Goal: Contribute content: Contribute content

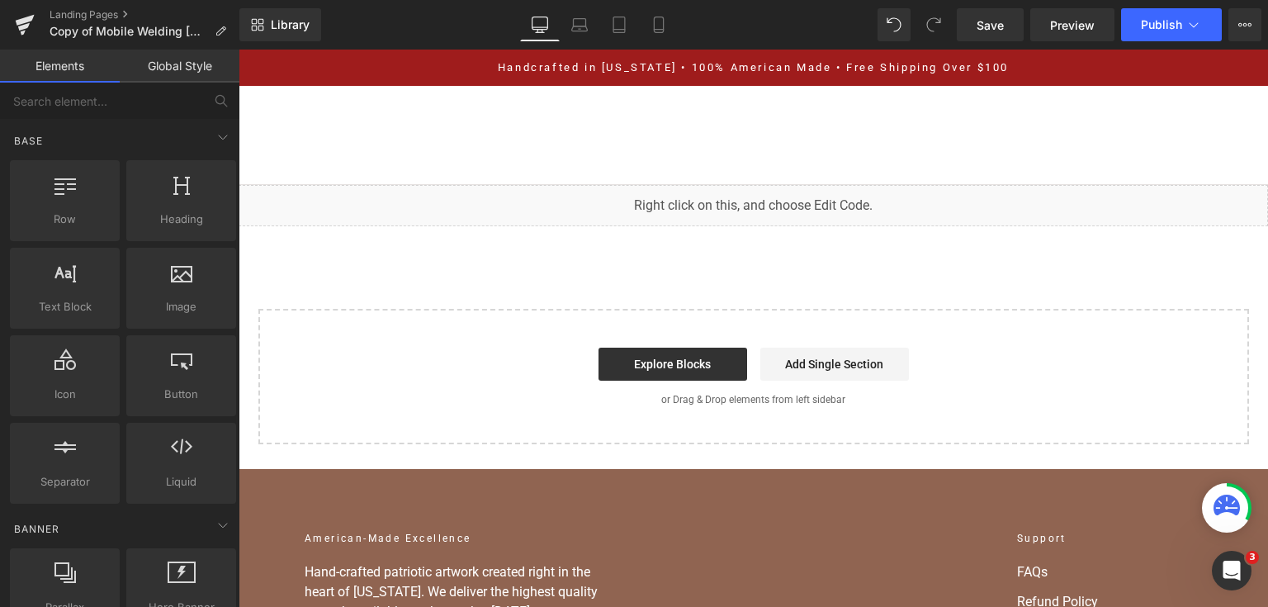
scroll to position [7705, 0]
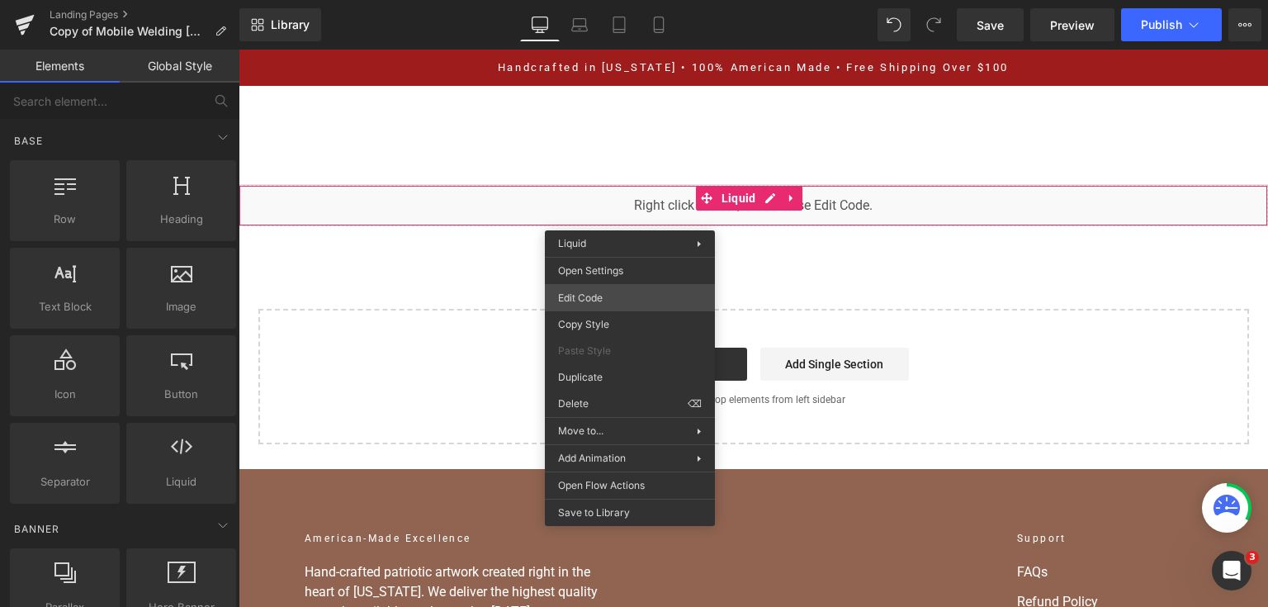
click at [632, 0] on div "You are previewing how the will restyle your page. You can not edit Elements in…" at bounding box center [634, 0] width 1268 height 0
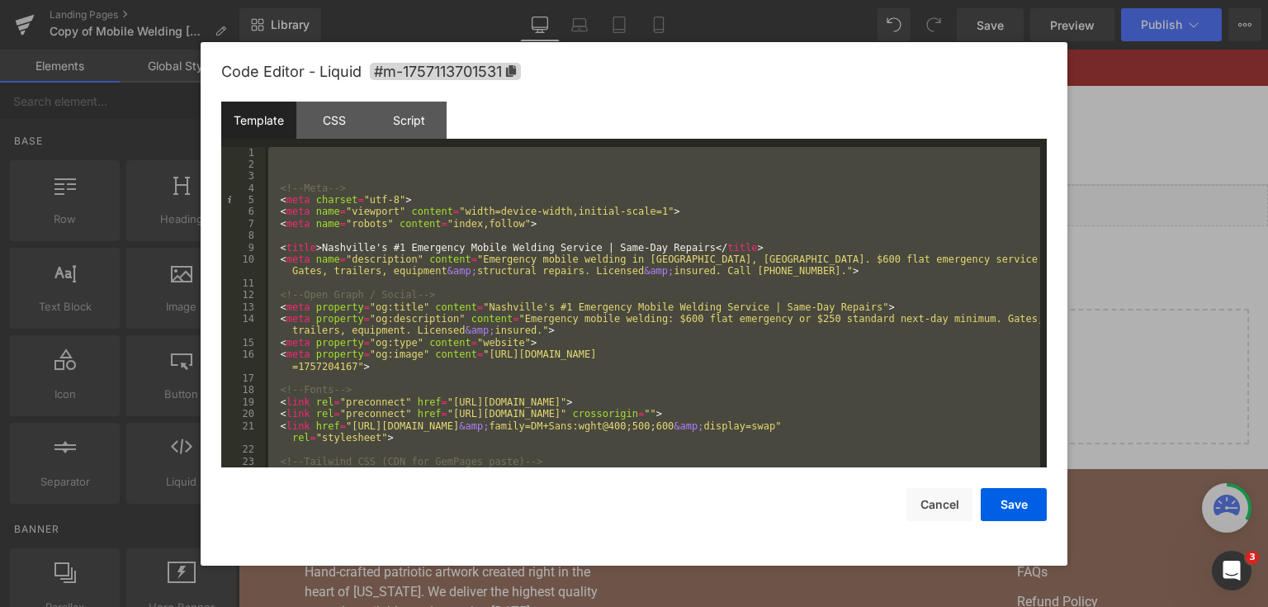
paste textarea
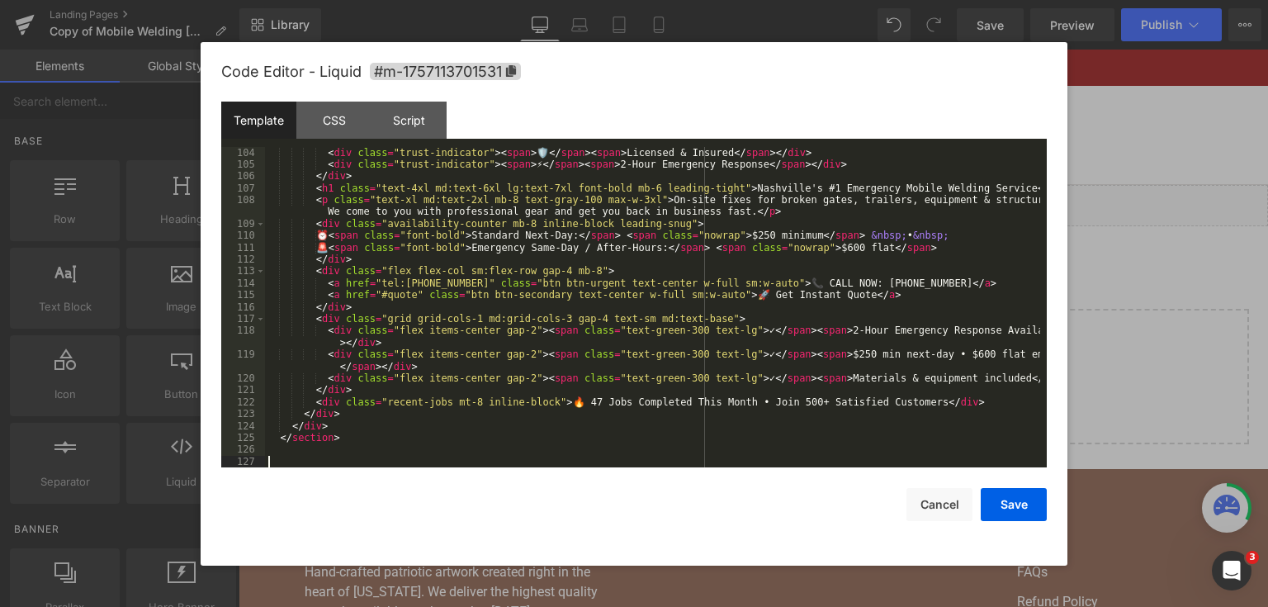
scroll to position [1414, 0]
paste textarea
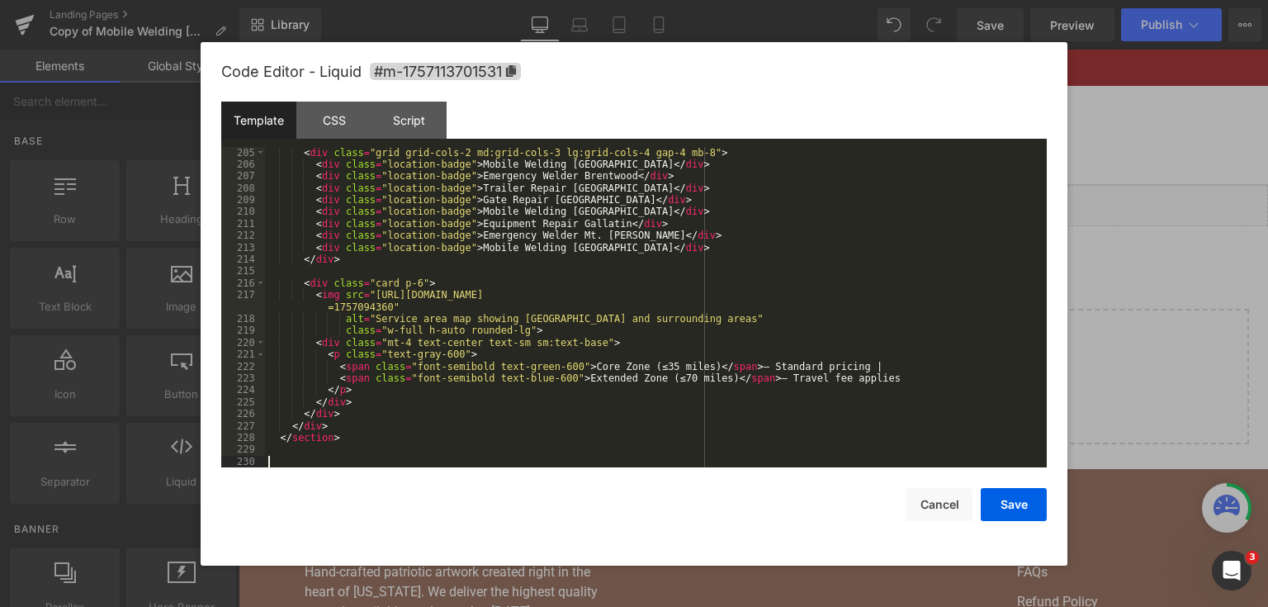
scroll to position [2722, 0]
paste textarea
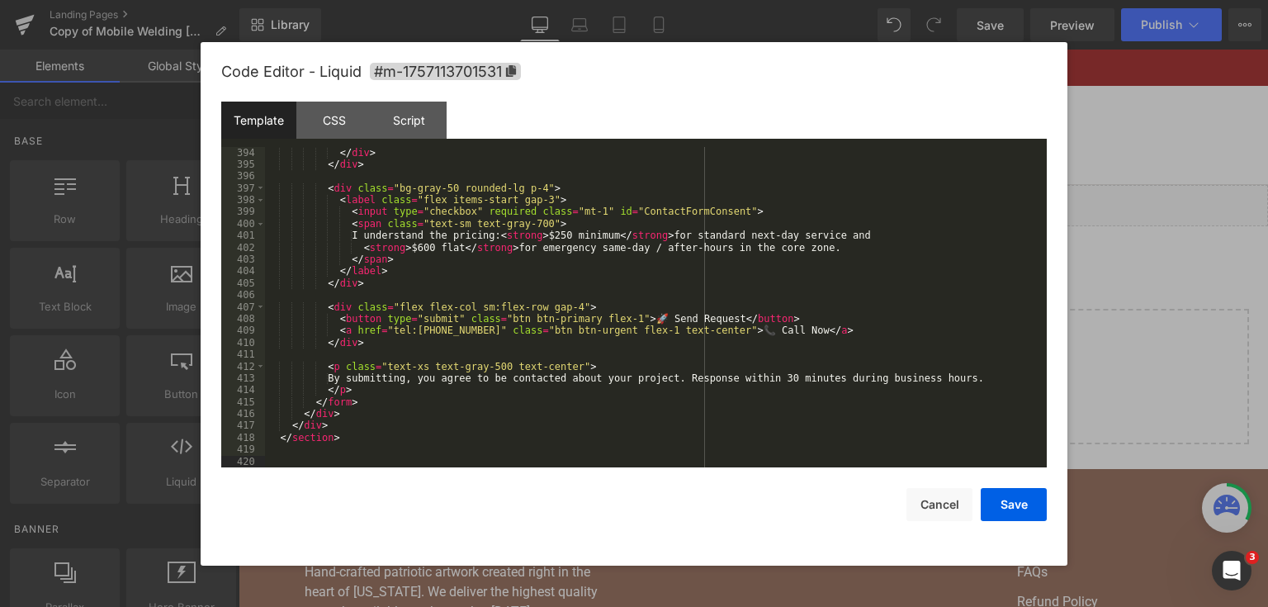
scroll to position [7930, 0]
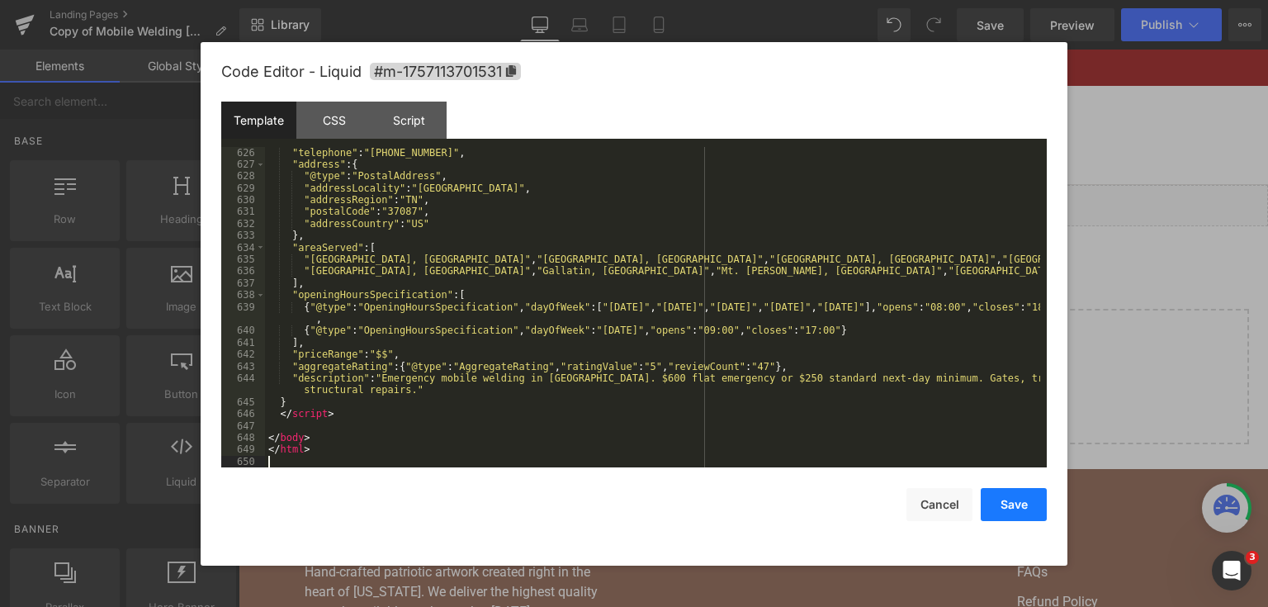
click at [1003, 502] on button "Save" at bounding box center [1014, 504] width 66 height 33
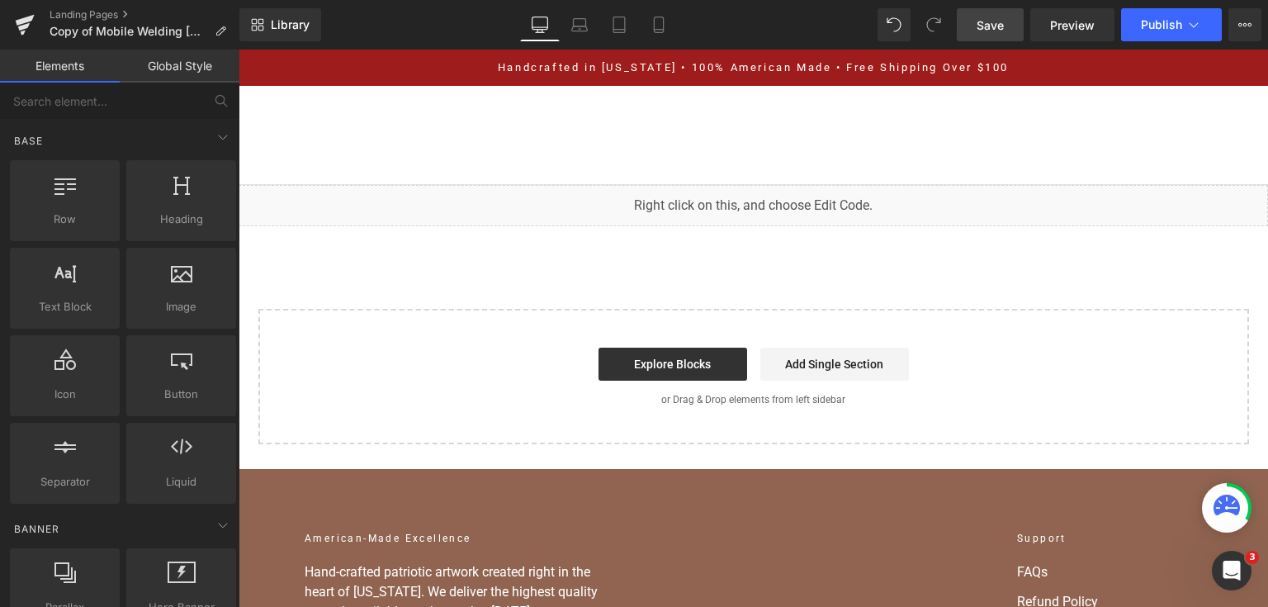
click at [994, 13] on link "Save" at bounding box center [990, 24] width 67 height 33
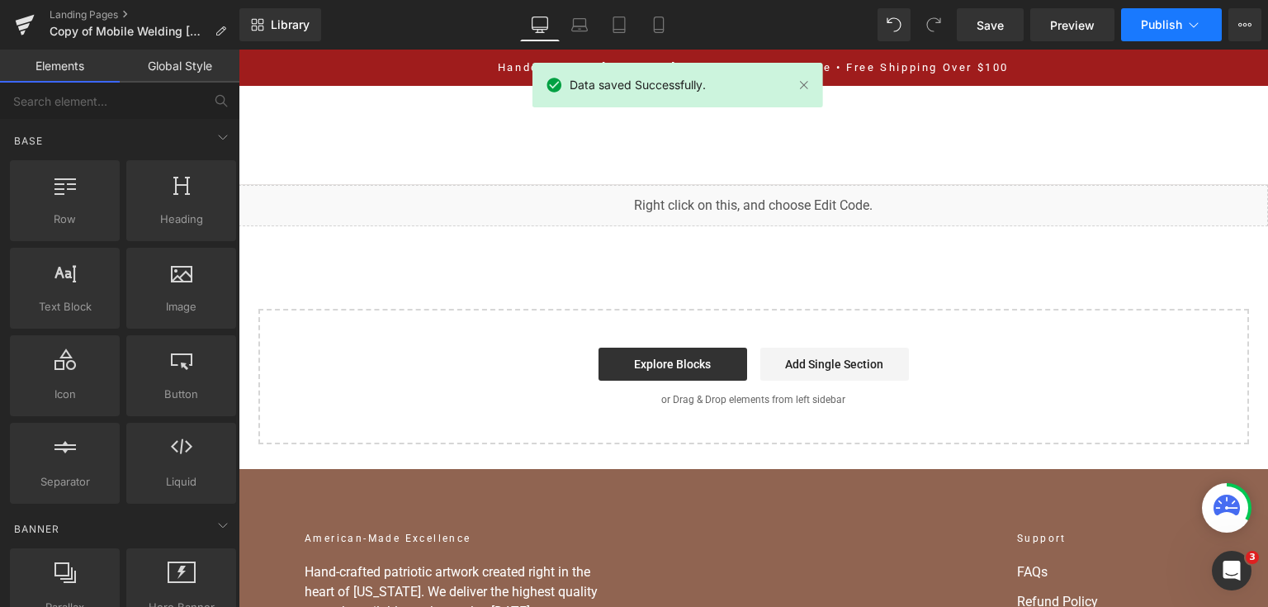
click at [1167, 26] on span "Publish" at bounding box center [1161, 24] width 41 height 13
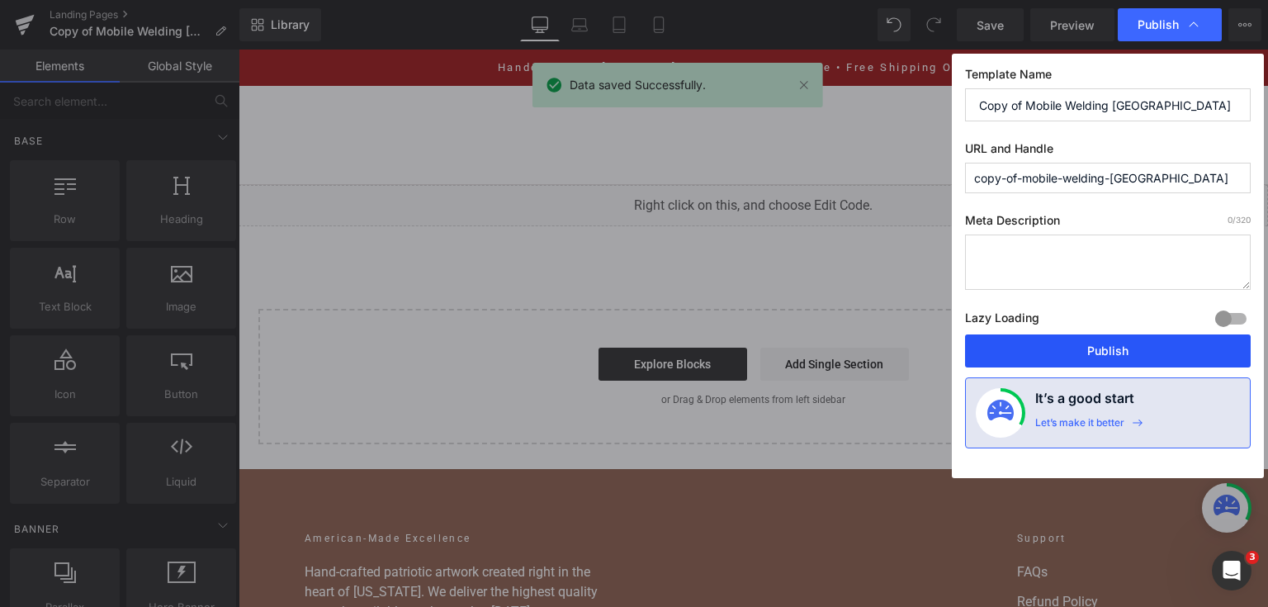
click at [1109, 345] on button "Publish" at bounding box center [1108, 350] width 286 height 33
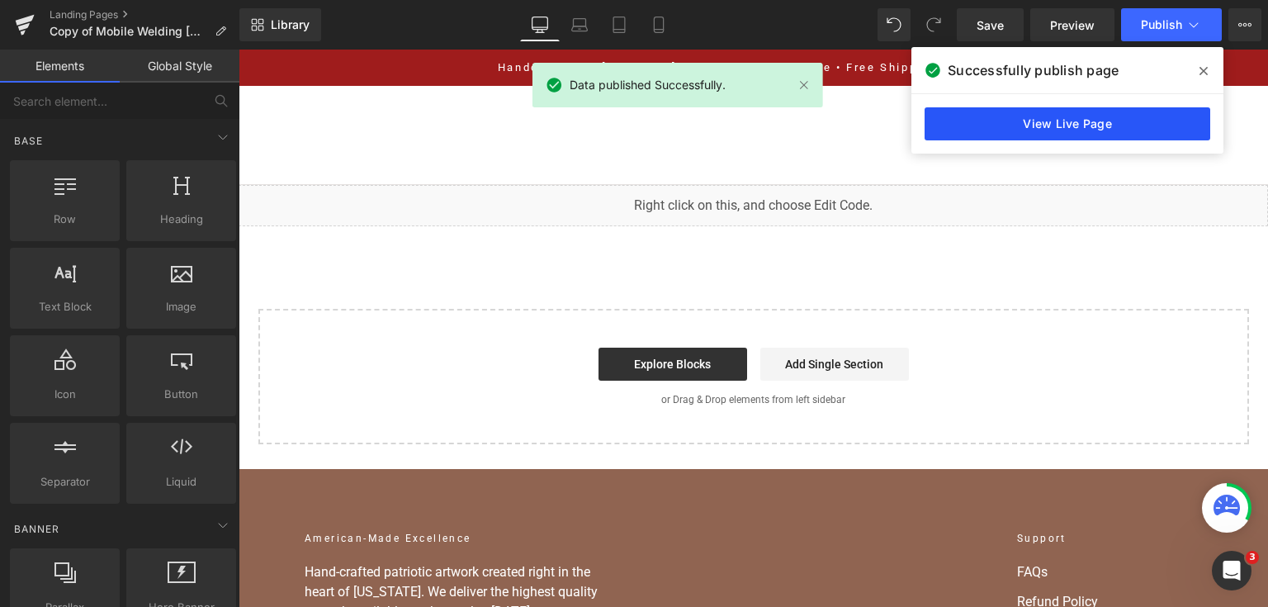
click at [1077, 116] on link "View Live Page" at bounding box center [1068, 123] width 286 height 33
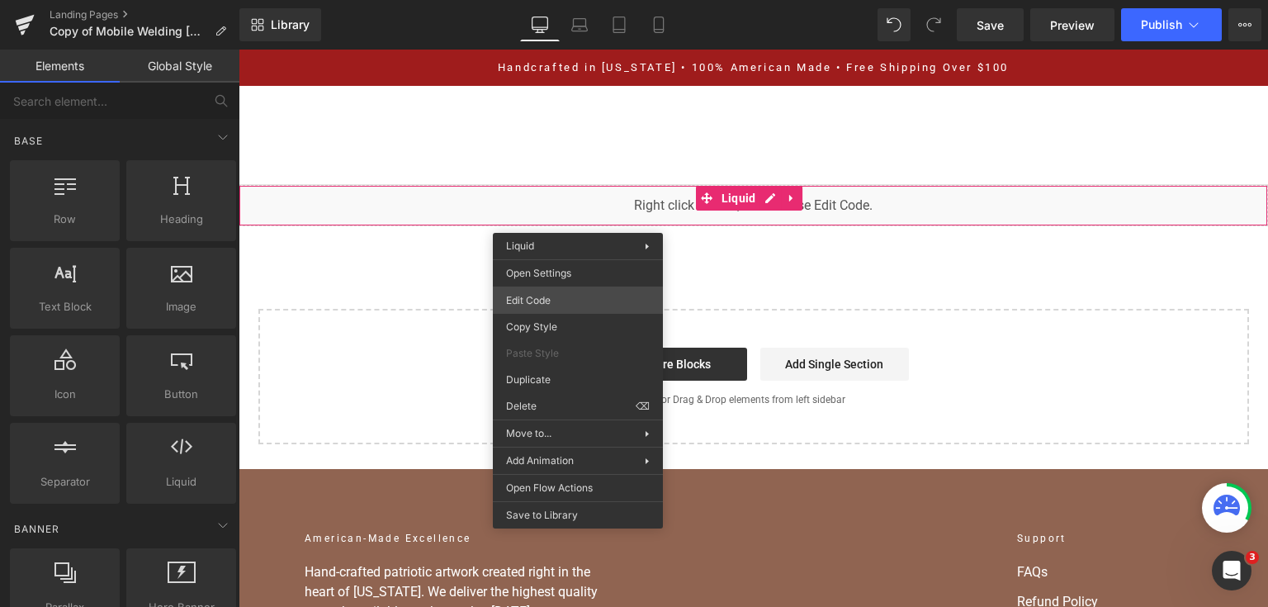
click at [578, 0] on div "You are previewing how the will restyle your page. You can not edit Elements in…" at bounding box center [634, 0] width 1268 height 0
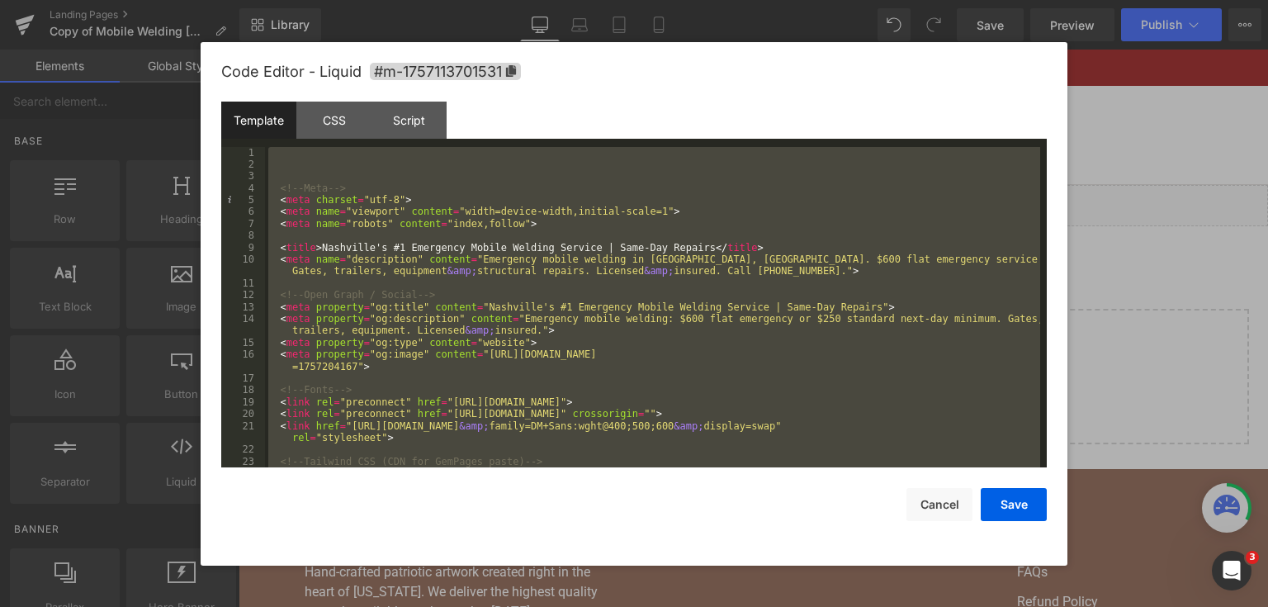
click at [1237, 286] on div at bounding box center [634, 303] width 1268 height 607
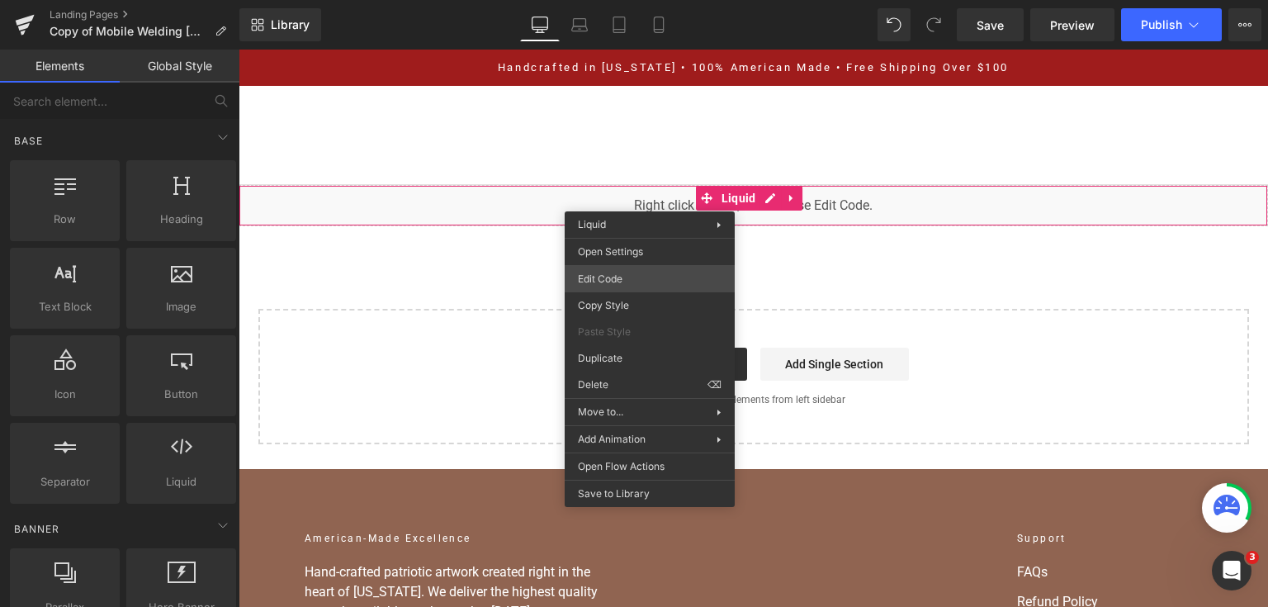
click at [645, 0] on div "You are previewing how the will restyle your page. You can not edit Elements in…" at bounding box center [634, 0] width 1268 height 0
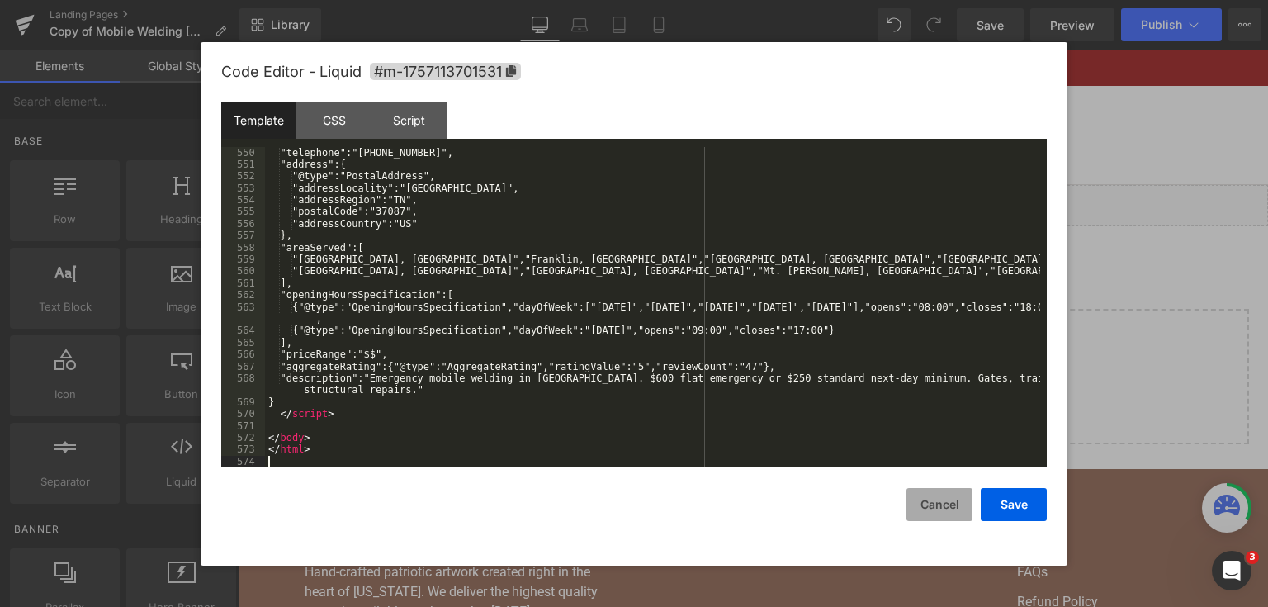
scroll to position [6979, 0]
drag, startPoint x: 996, startPoint y: 509, endPoint x: 865, endPoint y: 172, distance: 361.6
click at [996, 509] on button "Save" at bounding box center [1014, 504] width 66 height 33
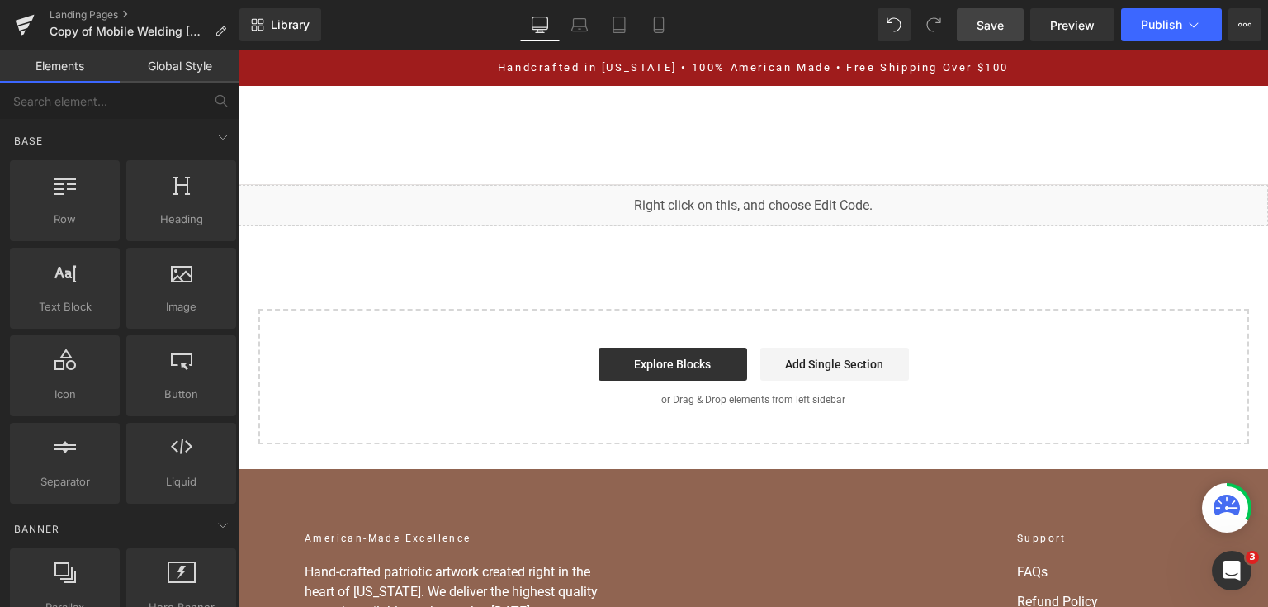
click at [1014, 31] on link "Save" at bounding box center [990, 24] width 67 height 33
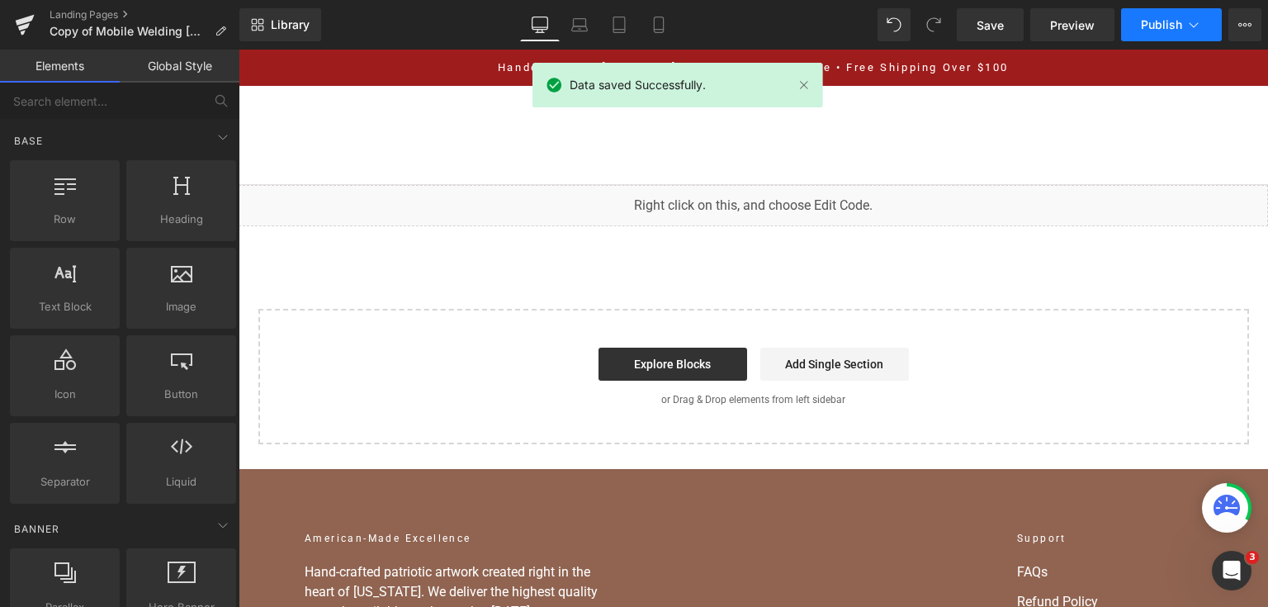
click at [1137, 36] on button "Publish" at bounding box center [1171, 24] width 101 height 33
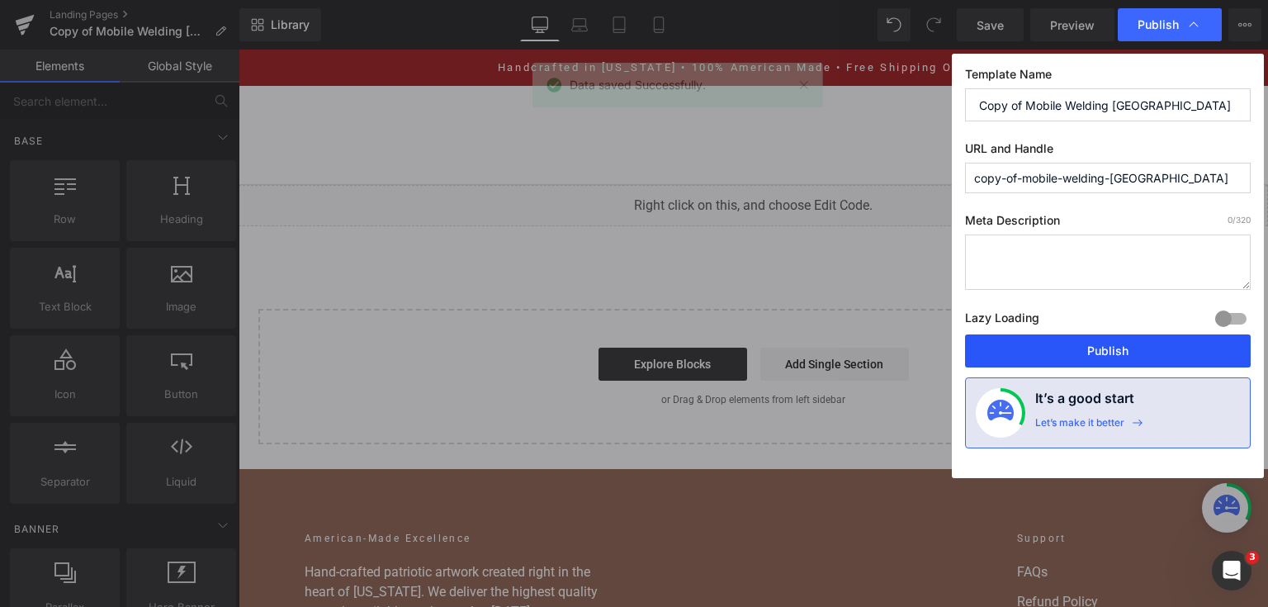
click at [1088, 347] on button "Publish" at bounding box center [1108, 350] width 286 height 33
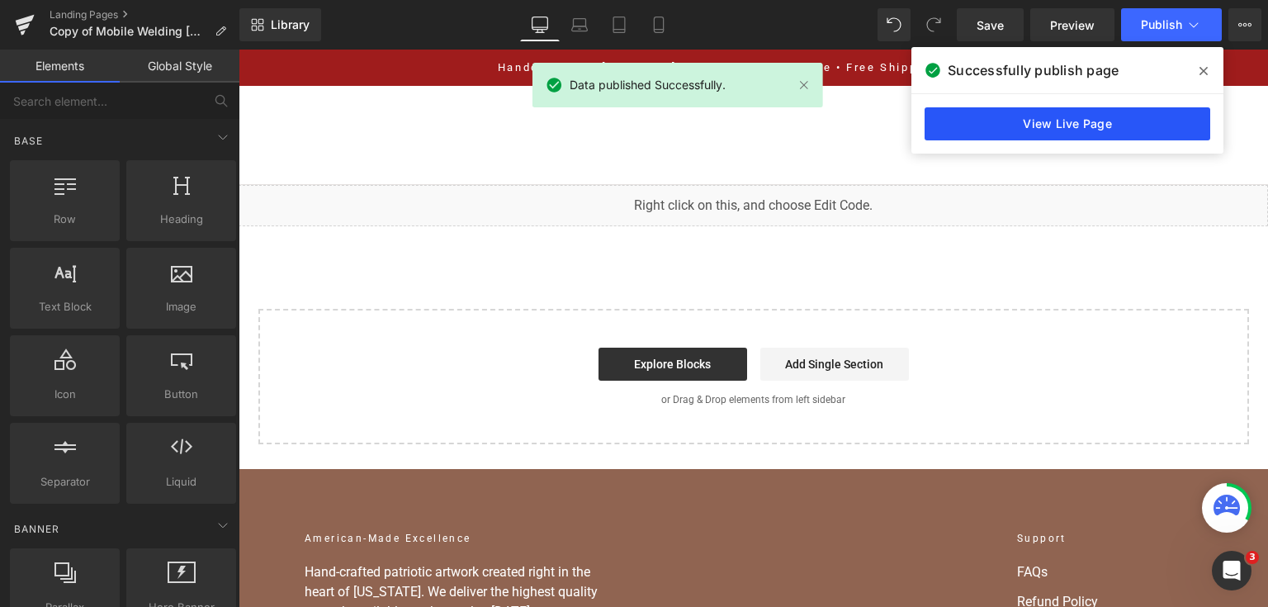
click at [1113, 128] on link "View Live Page" at bounding box center [1068, 123] width 286 height 33
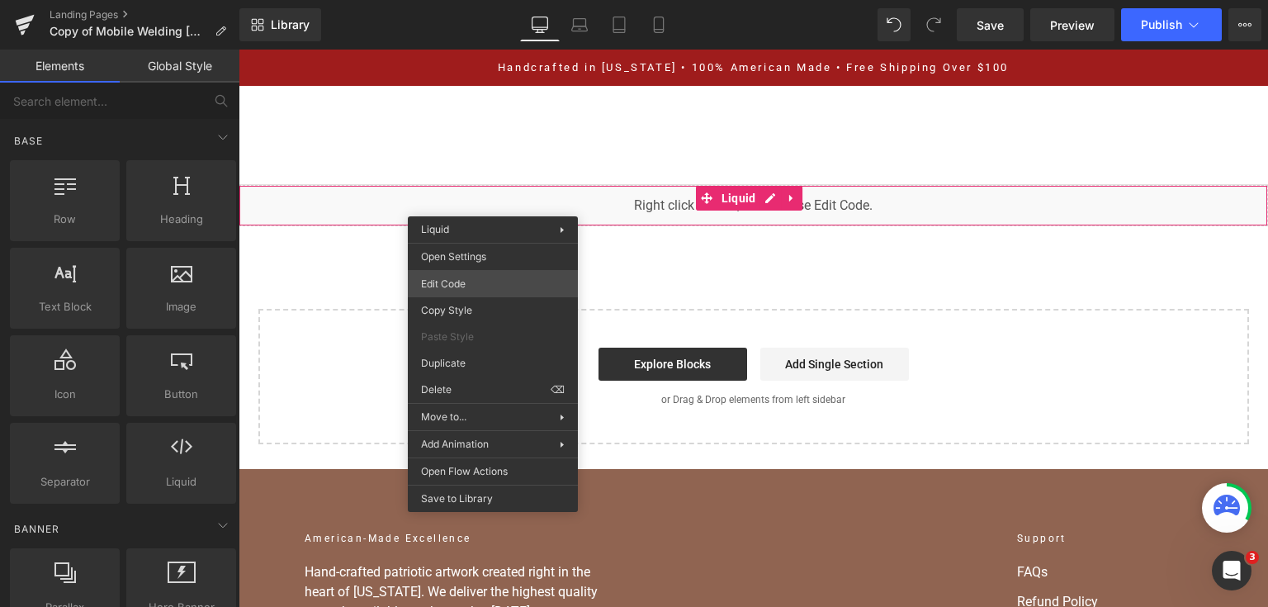
click at [506, 0] on div "You are previewing how the will restyle your page. You can not edit Elements in…" at bounding box center [634, 0] width 1268 height 0
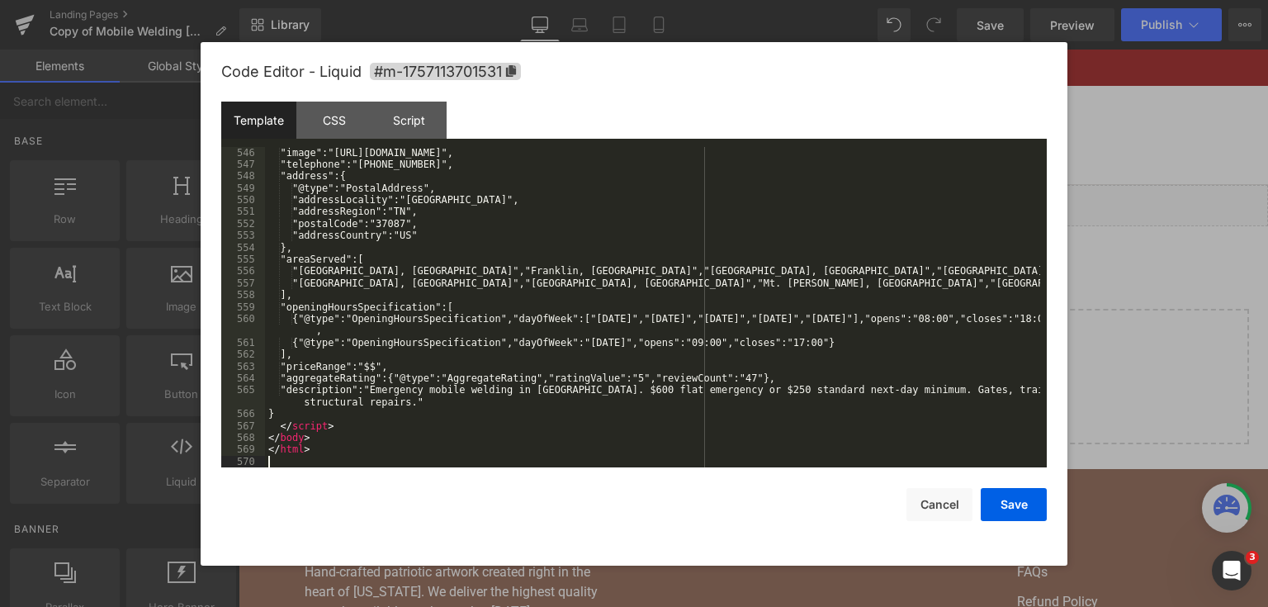
scroll to position [7300, 0]
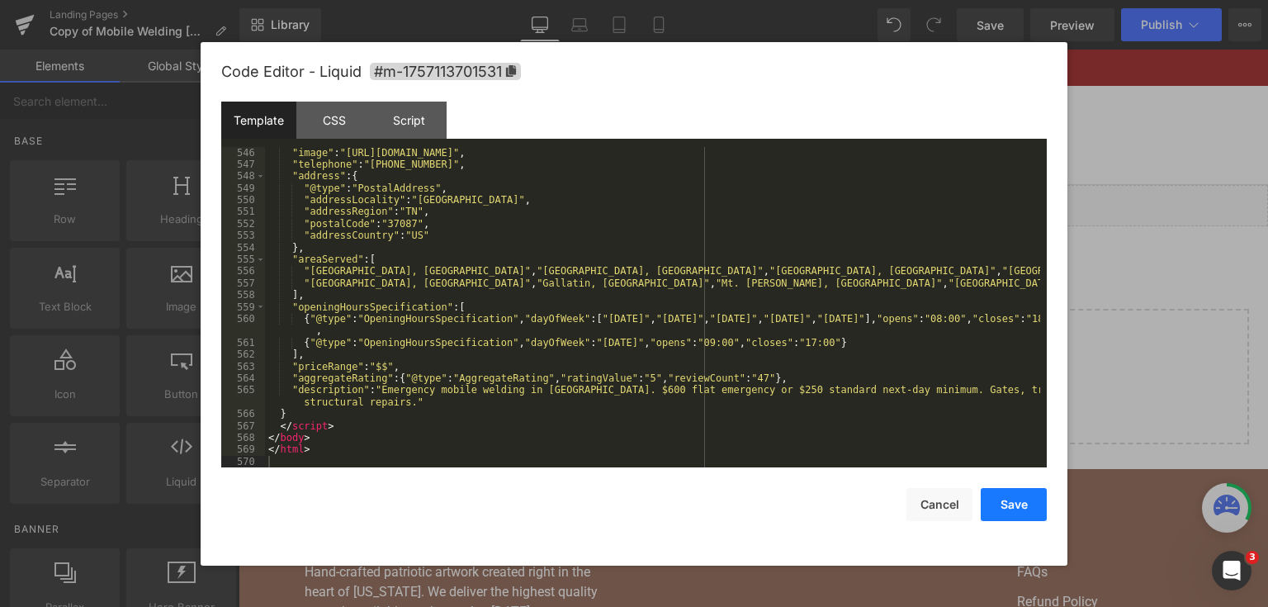
drag, startPoint x: 992, startPoint y: 496, endPoint x: 817, endPoint y: 50, distance: 479.8
click at [992, 496] on button "Save" at bounding box center [1014, 504] width 66 height 33
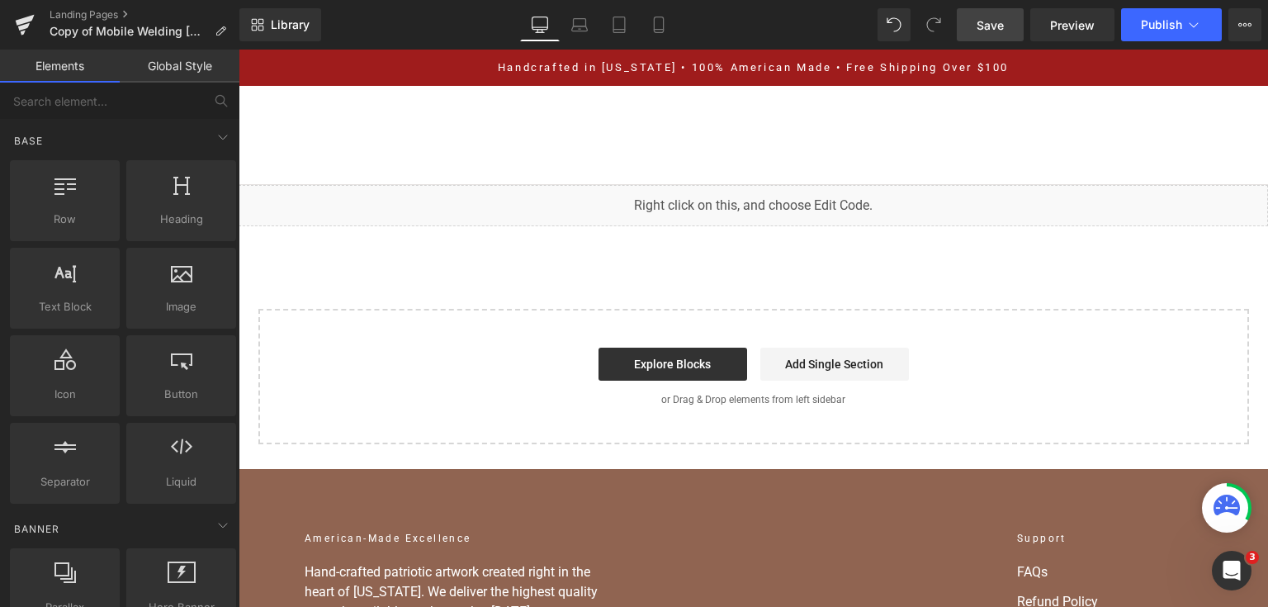
click at [997, 14] on link "Save" at bounding box center [990, 24] width 67 height 33
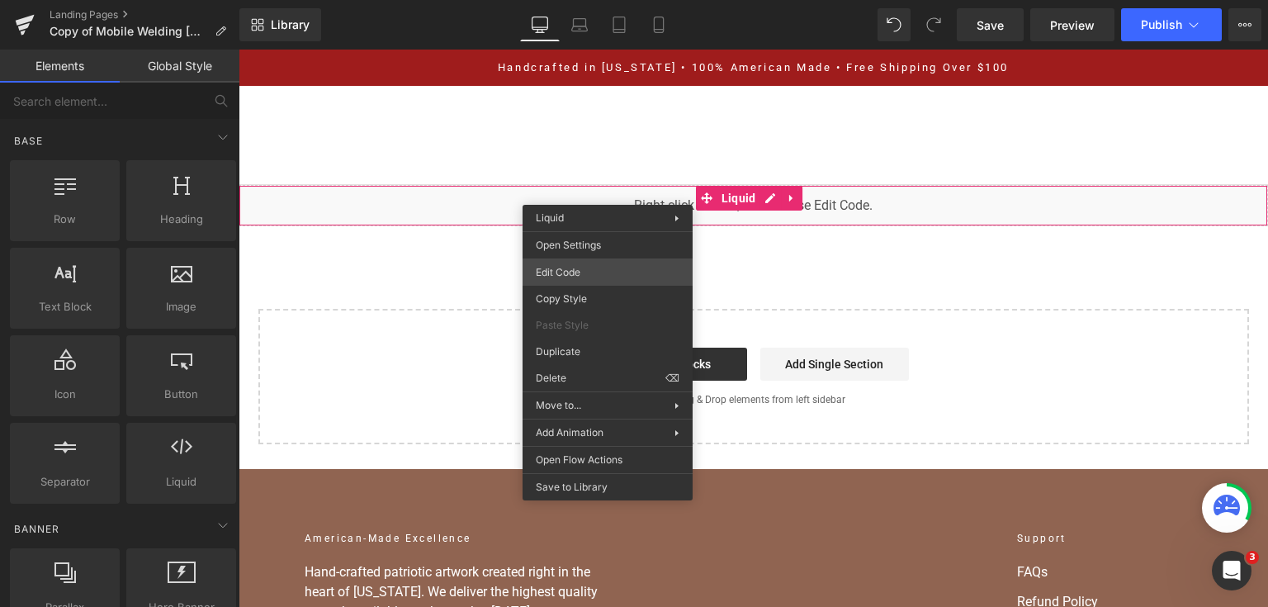
click at [579, 0] on div "You are previewing how the will restyle your page. You can not edit Elements in…" at bounding box center [634, 0] width 1268 height 0
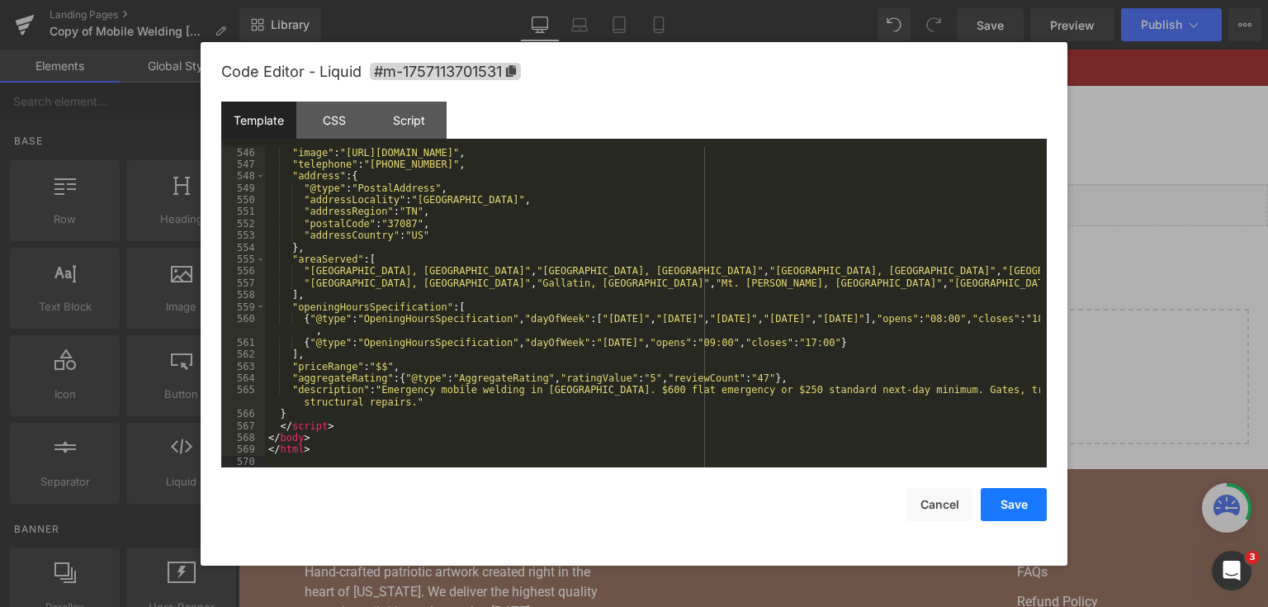
click at [996, 509] on button "Save" at bounding box center [1014, 504] width 66 height 33
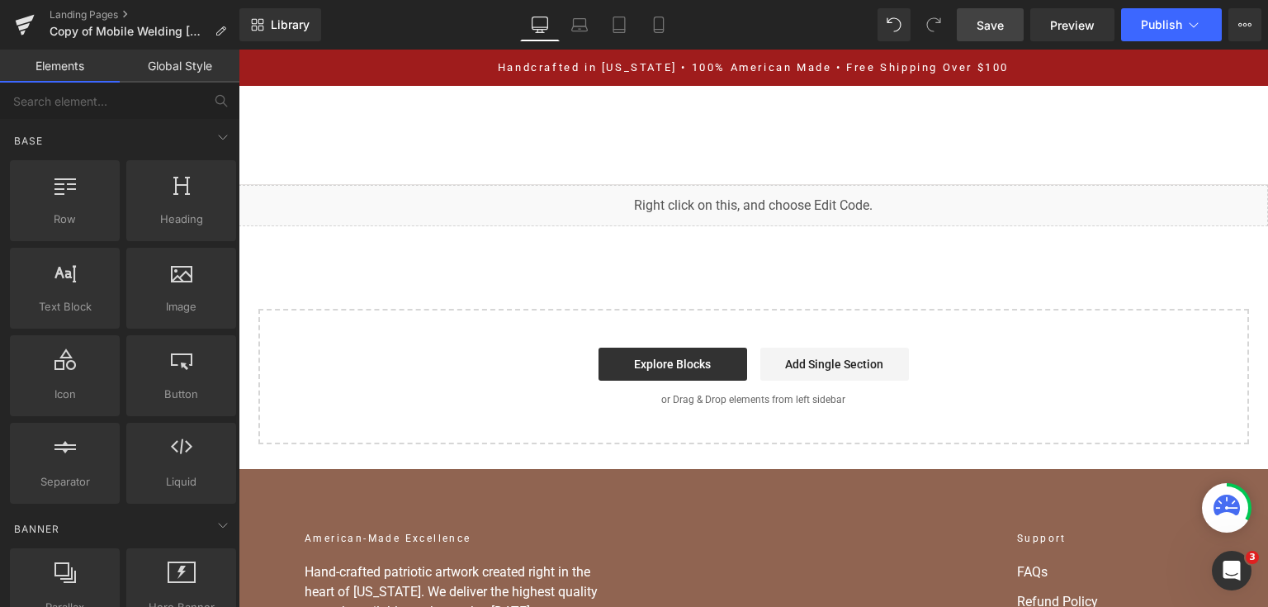
click at [987, 36] on link "Save" at bounding box center [990, 24] width 67 height 33
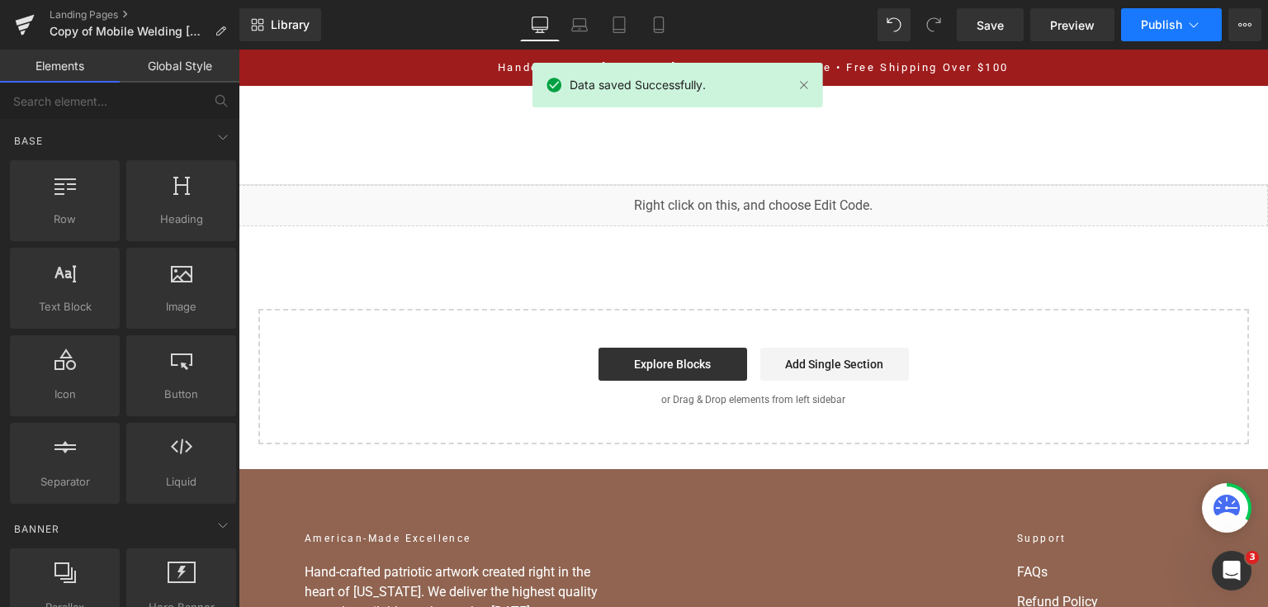
click at [1127, 27] on button "Publish" at bounding box center [1171, 24] width 101 height 33
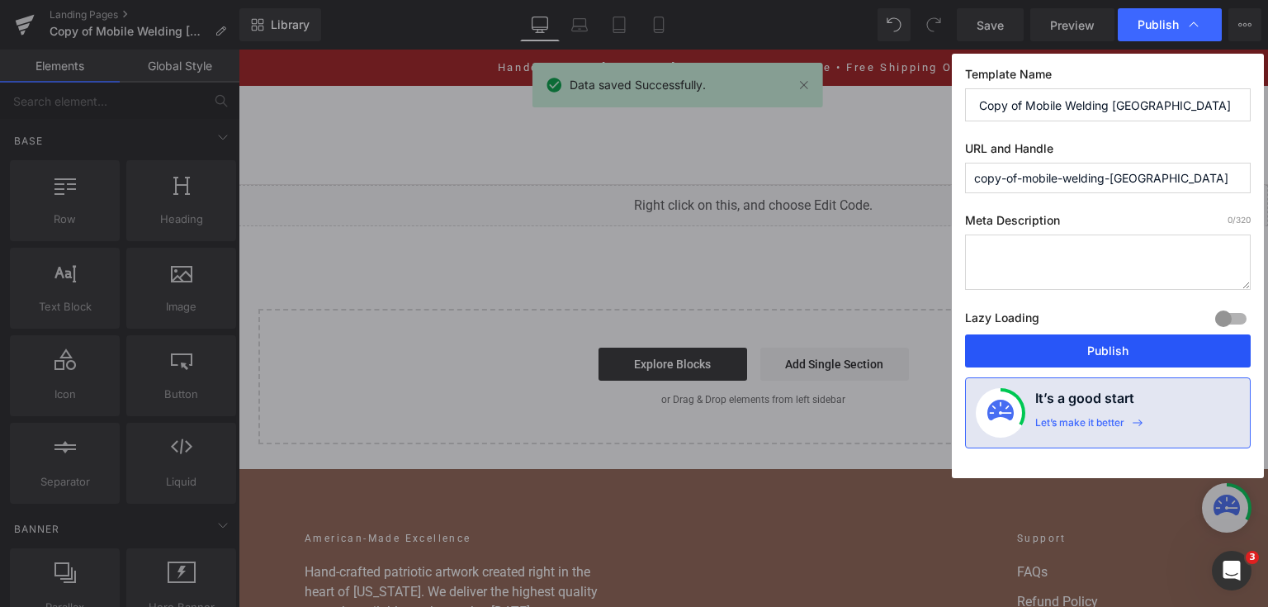
click at [1060, 365] on button "Publish" at bounding box center [1108, 350] width 286 height 33
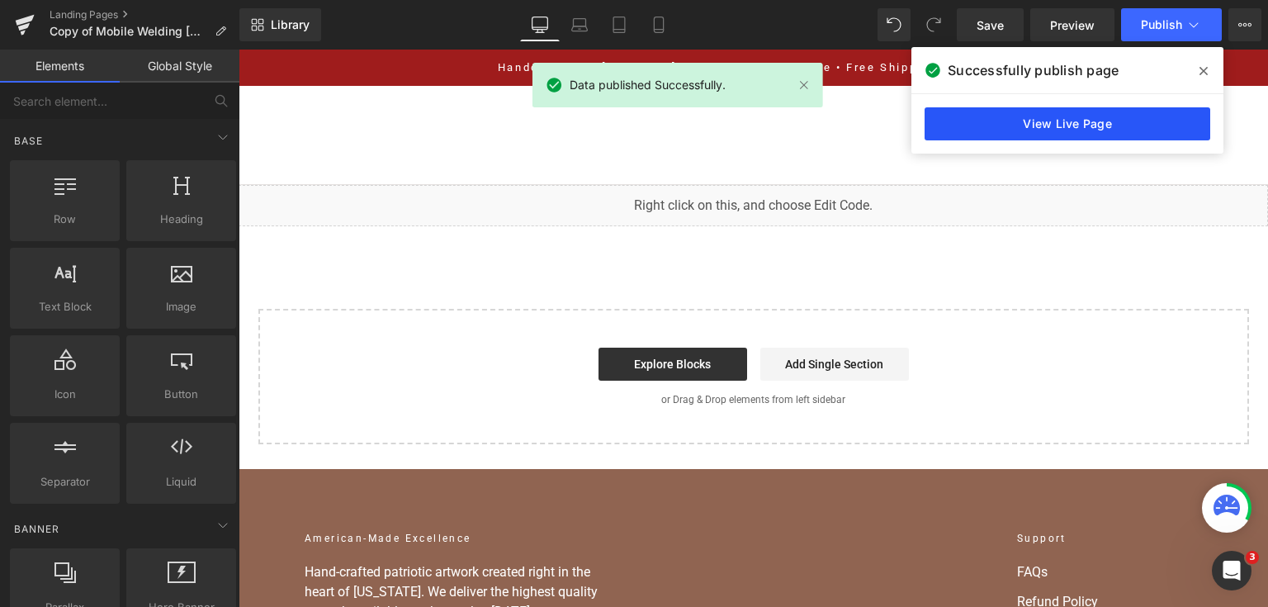
click at [1120, 108] on link "View Live Page" at bounding box center [1068, 123] width 286 height 33
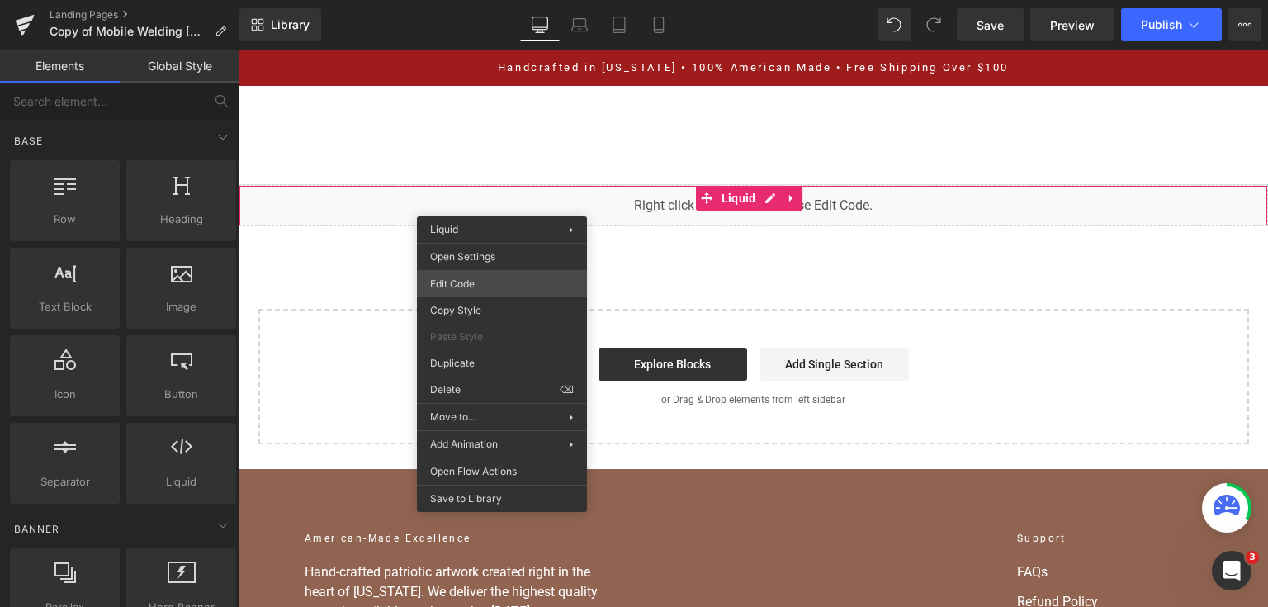
click at [495, 0] on div "You are previewing how the will restyle your page. You can not edit Elements in…" at bounding box center [634, 0] width 1268 height 0
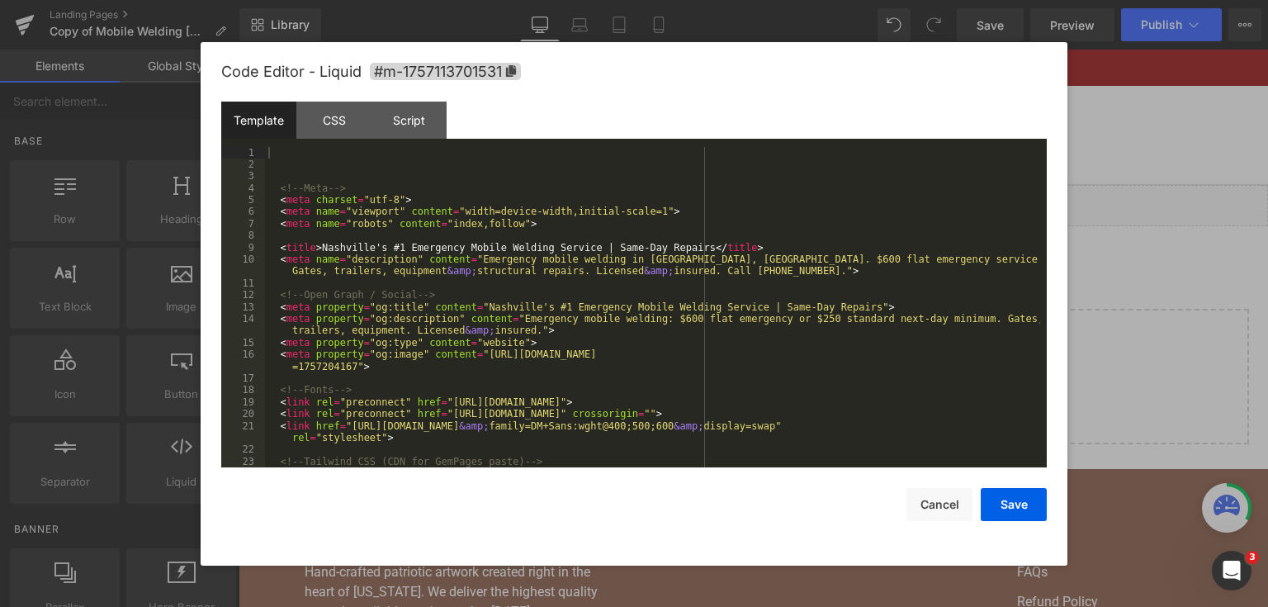
click at [515, 277] on pre "1 2 3 4 5 6 7 8 9 10 11 12 13 14 15 16 17 18 19 20 21 22 23 24 <!-- Meta --> < …" at bounding box center [634, 307] width 826 height 321
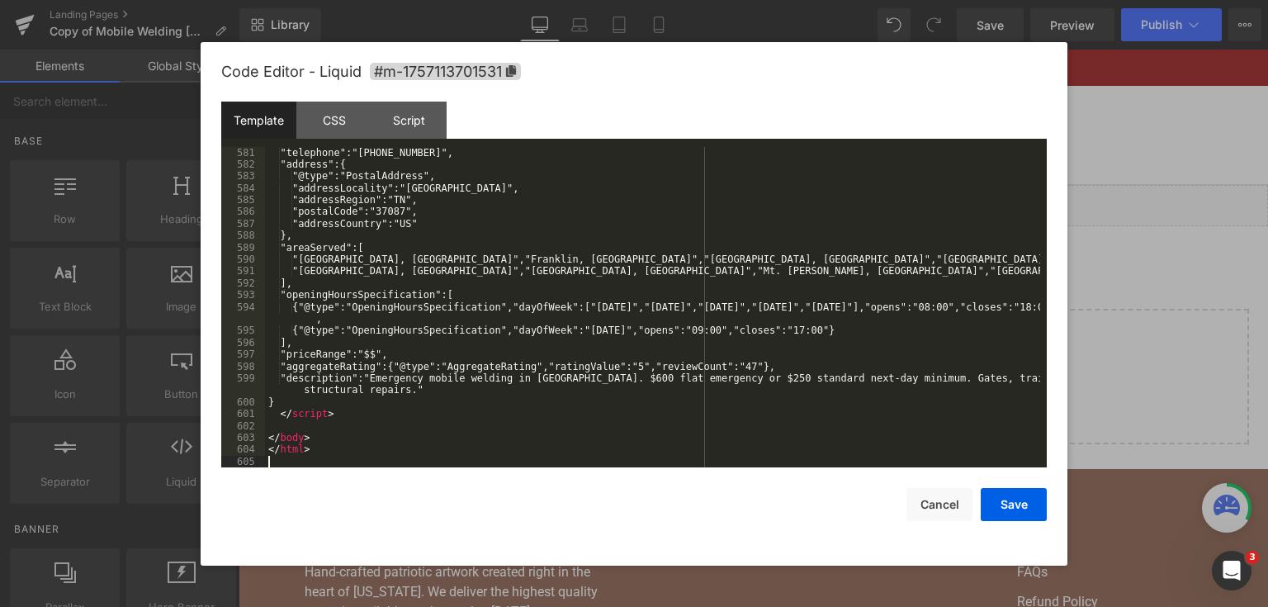
scroll to position [7551, 0]
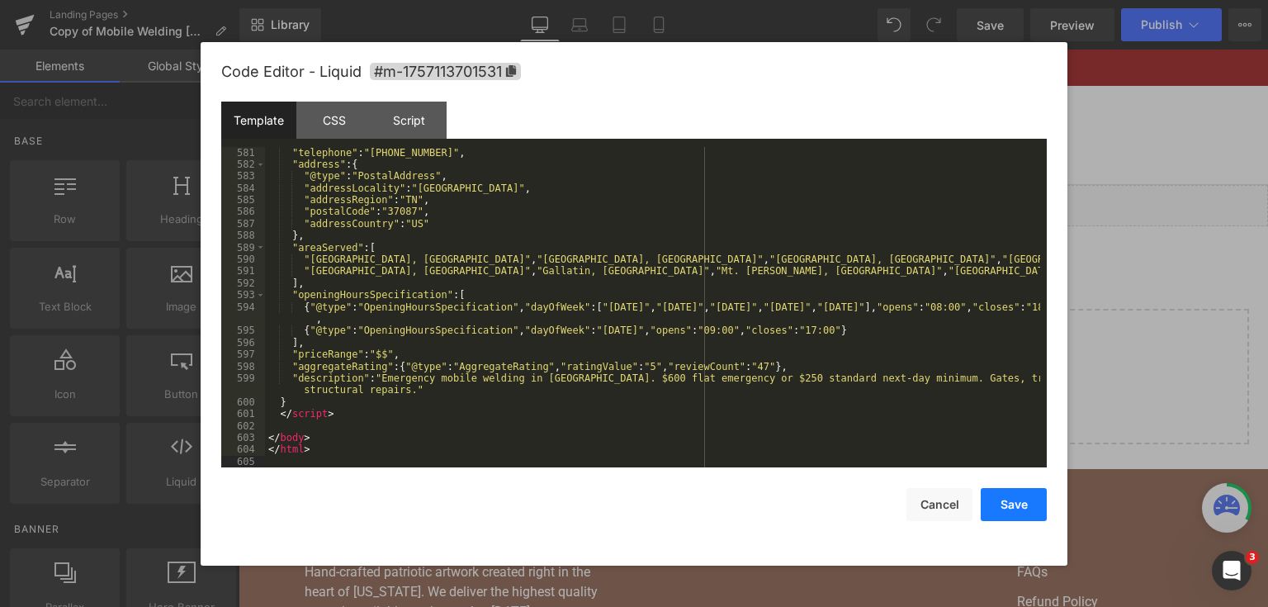
click at [999, 505] on button "Save" at bounding box center [1014, 504] width 66 height 33
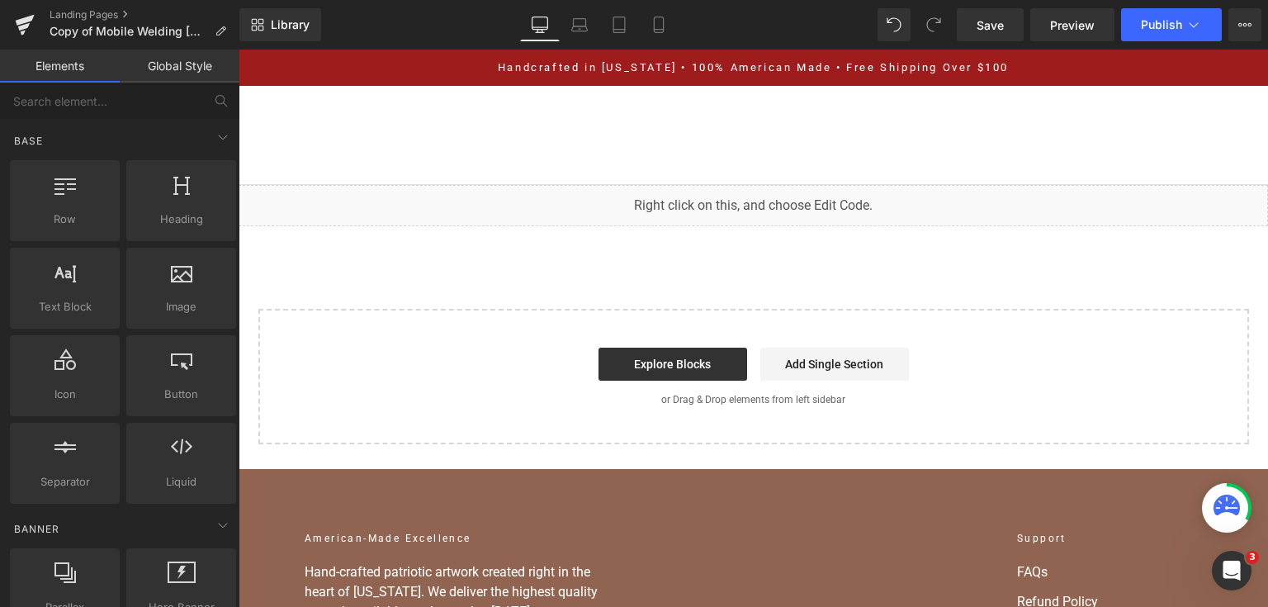
click at [988, 41] on div "Library Desktop Desktop Laptop Tablet Mobile Save Preview Publish Scheduled Vie…" at bounding box center [753, 25] width 1029 height 50
click at [987, 40] on link "Save" at bounding box center [990, 24] width 67 height 33
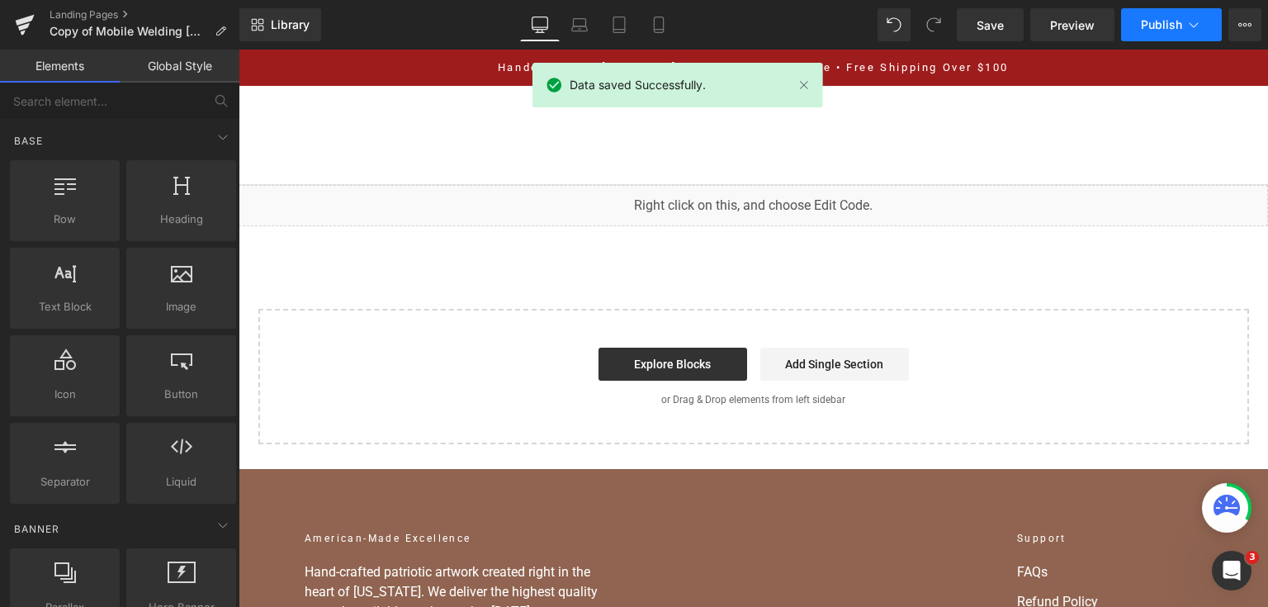
click at [1155, 24] on span "Publish" at bounding box center [1161, 24] width 41 height 13
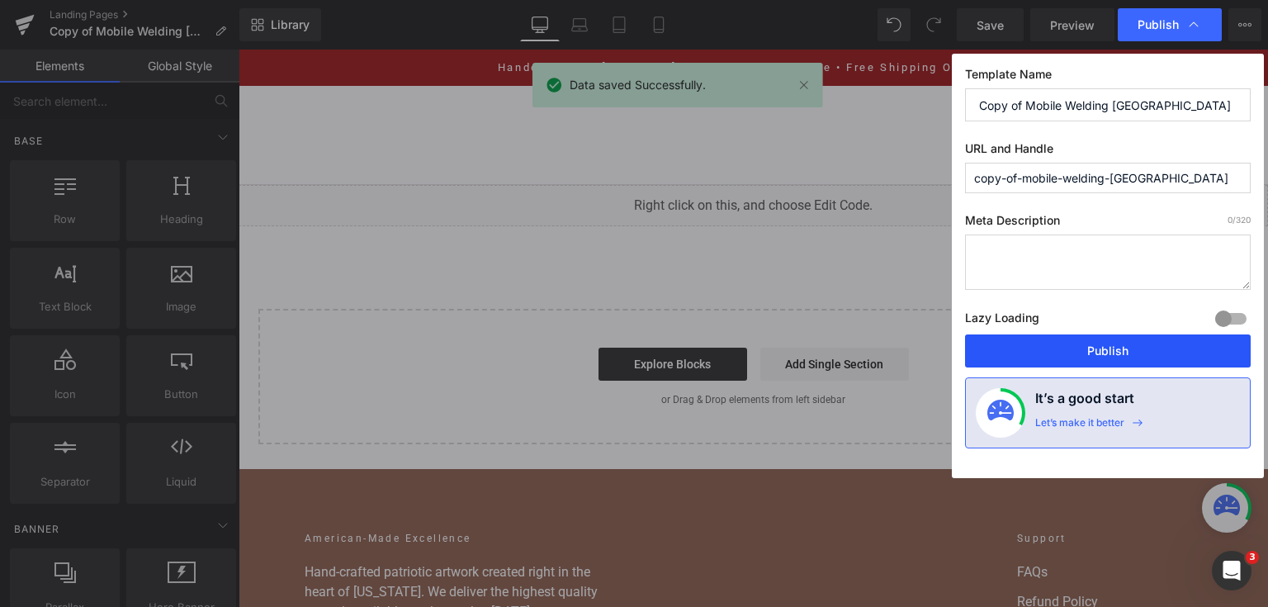
click at [1057, 353] on button "Publish" at bounding box center [1108, 350] width 286 height 33
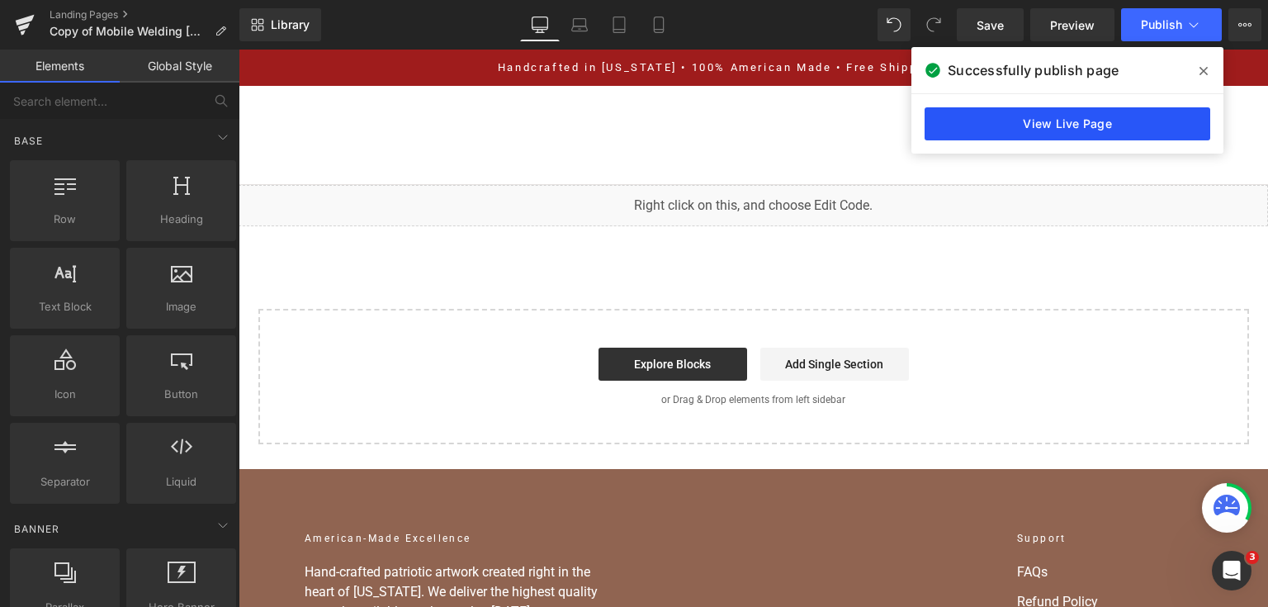
click at [1053, 114] on link "View Live Page" at bounding box center [1068, 123] width 286 height 33
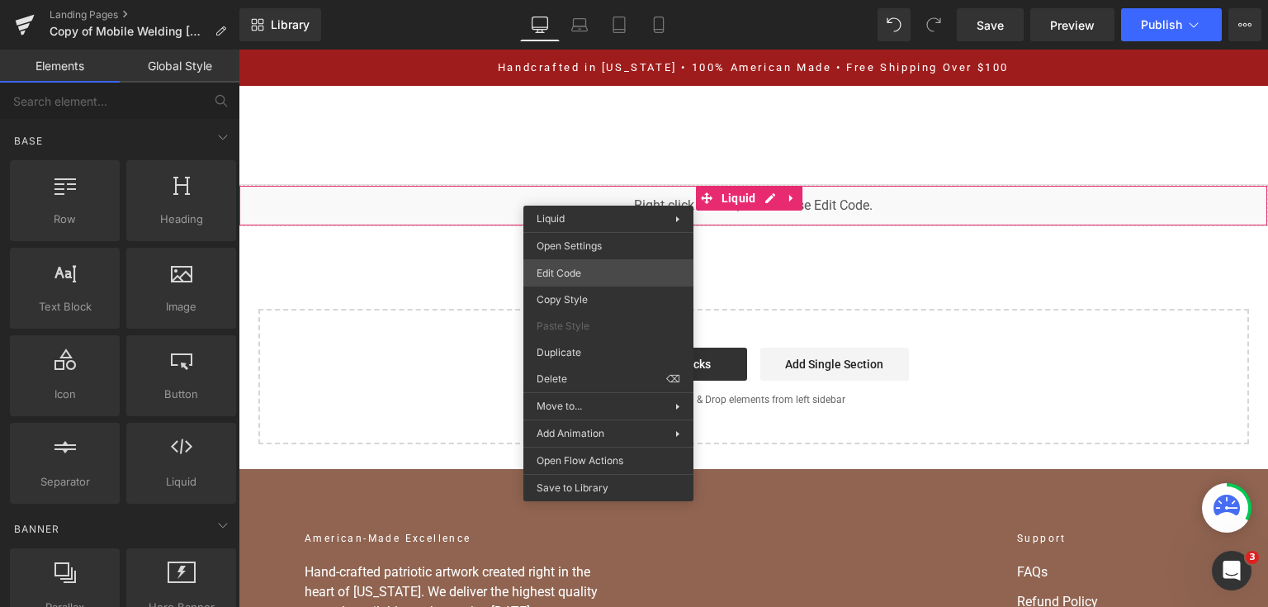
click at [590, 0] on div "You are previewing how the will restyle your page. You can not edit Elements in…" at bounding box center [634, 0] width 1268 height 0
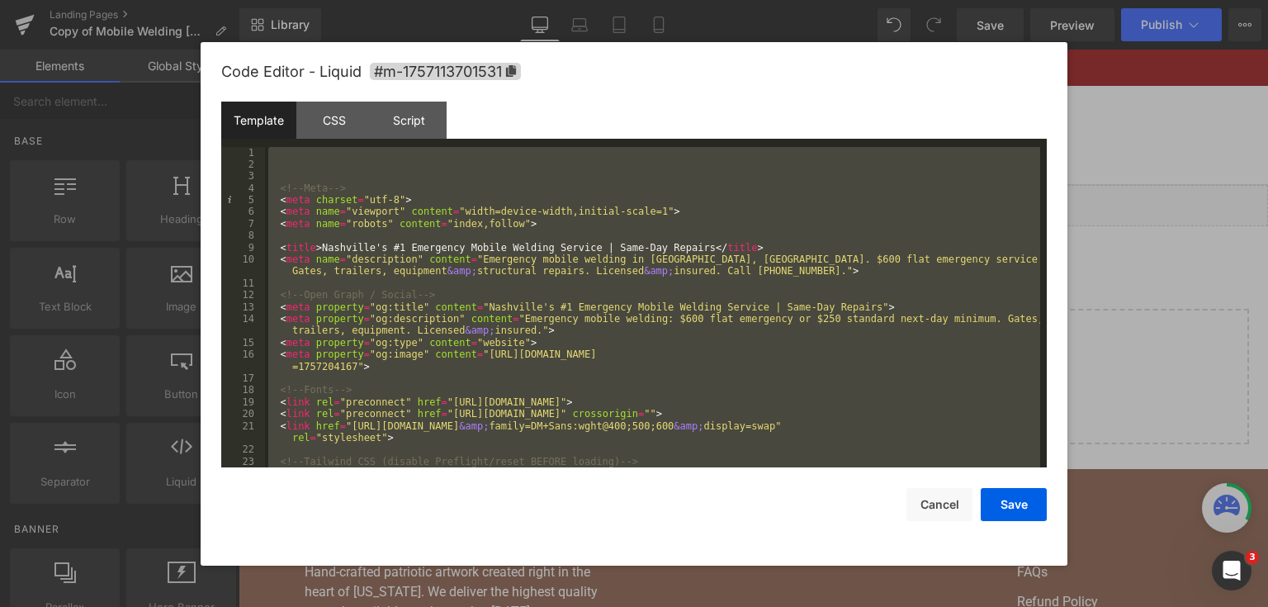
click at [1092, 310] on div at bounding box center [634, 303] width 1268 height 607
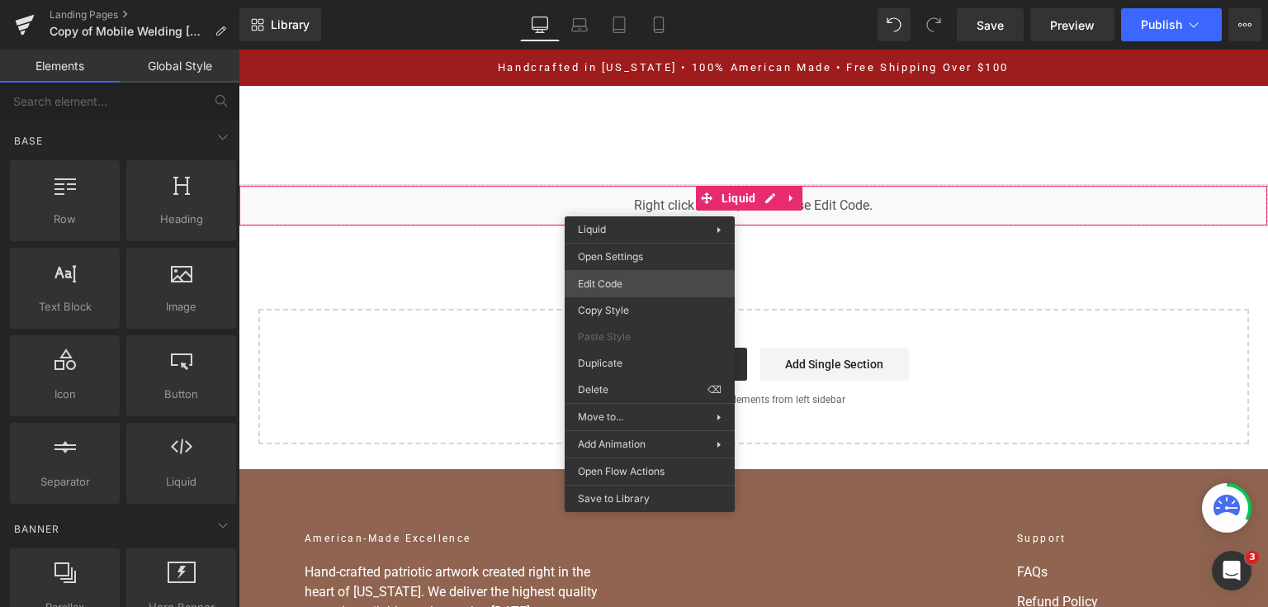
click at [656, 0] on div "You are previewing how the will restyle your page. You can not edit Elements in…" at bounding box center [634, 0] width 1268 height 0
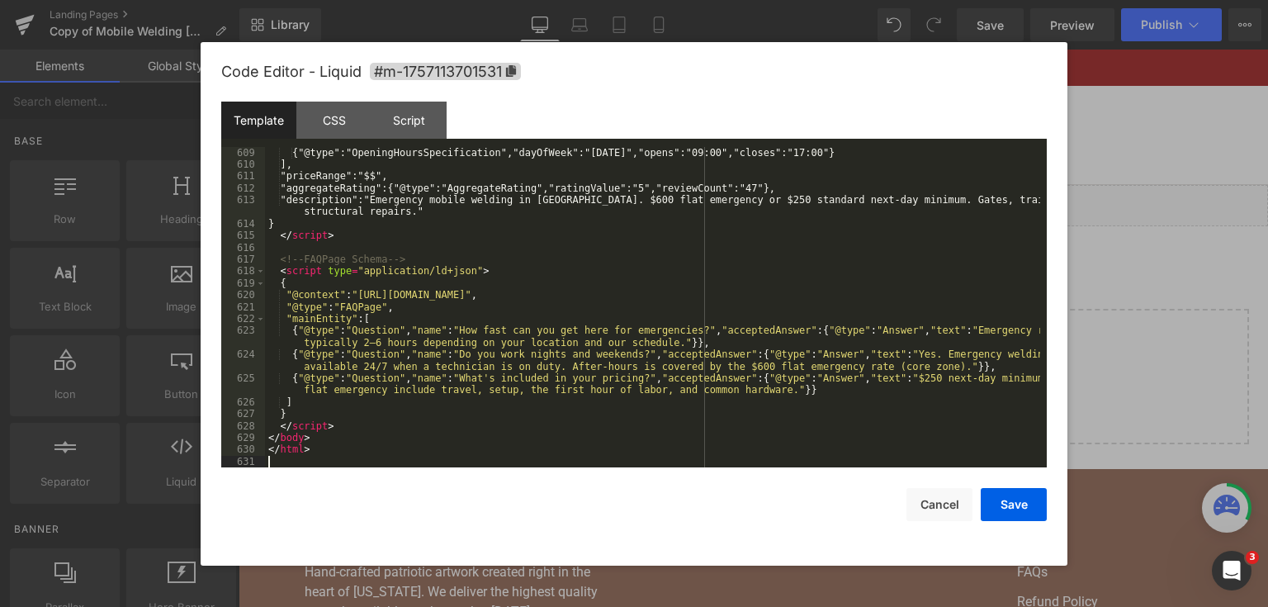
scroll to position [7930, 0]
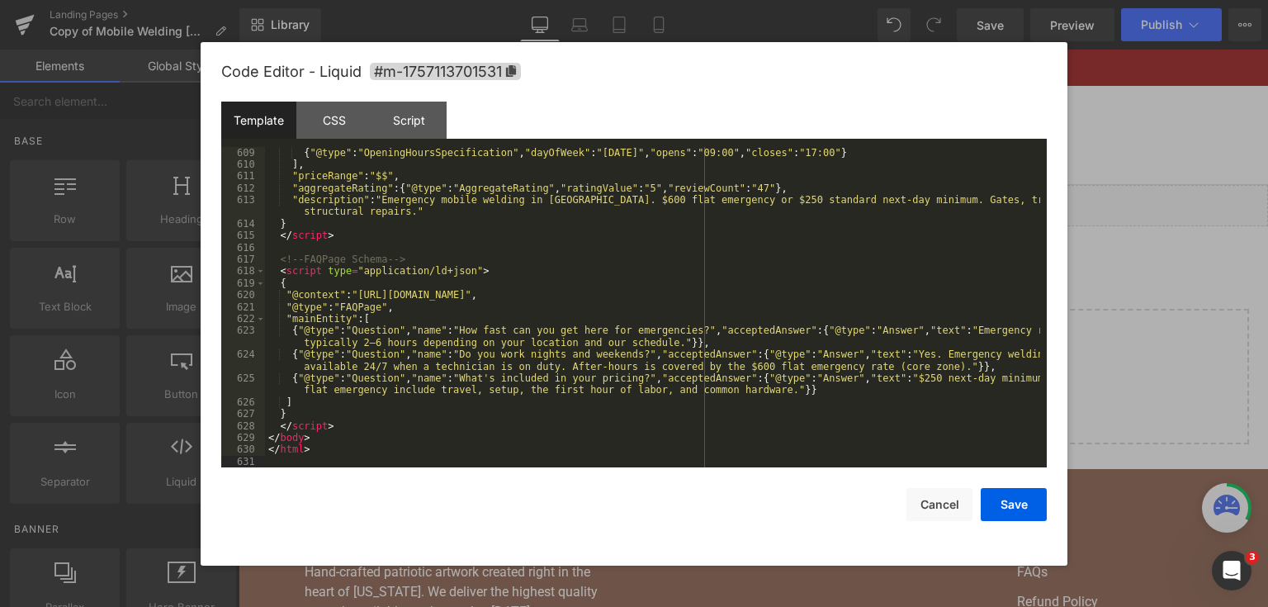
click at [1008, 484] on div "Save Cancel" at bounding box center [634, 494] width 826 height 54
click at [1011, 497] on button "Save" at bounding box center [1014, 504] width 66 height 33
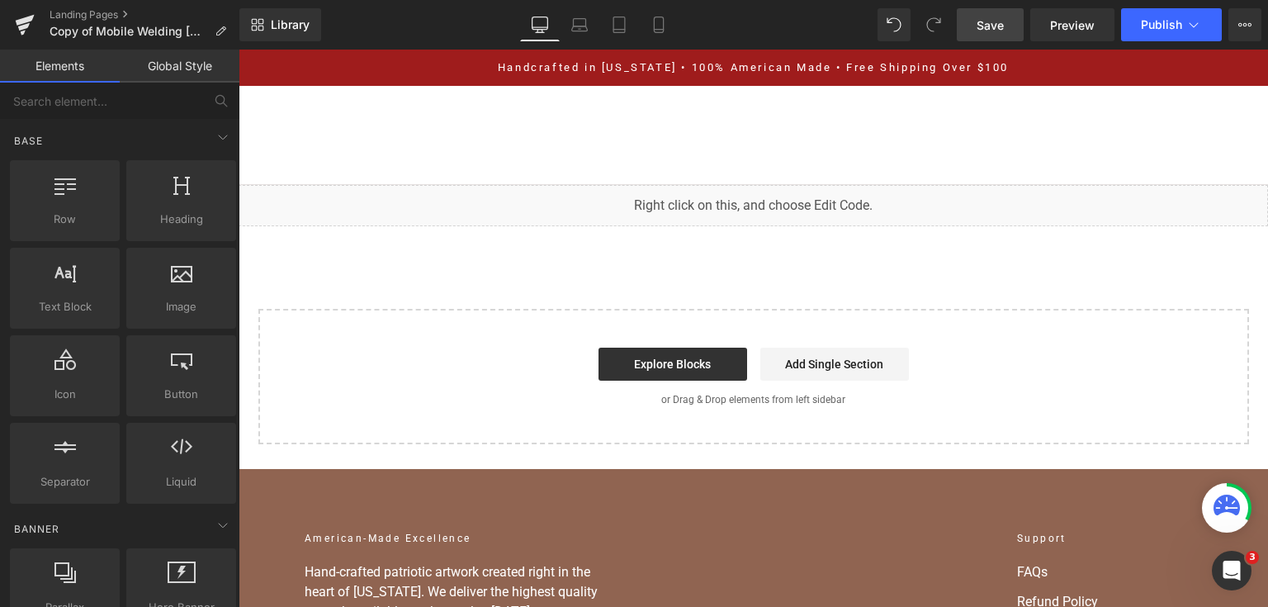
click at [1009, 26] on link "Save" at bounding box center [990, 24] width 67 height 33
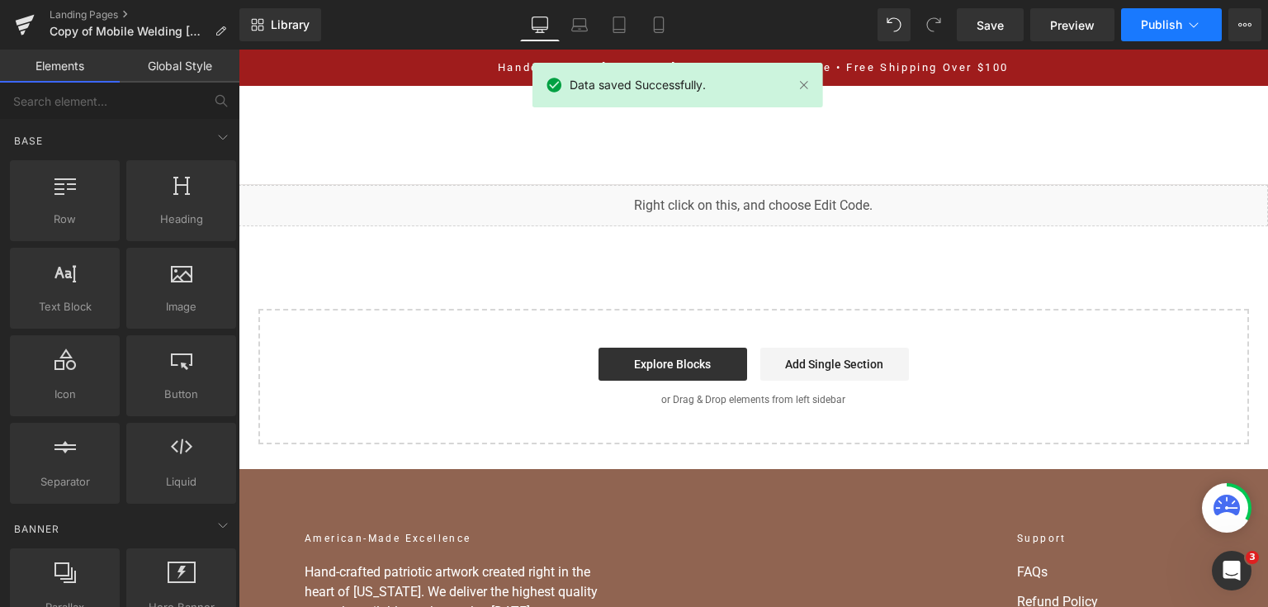
click at [1140, 29] on button "Publish" at bounding box center [1171, 24] width 101 height 33
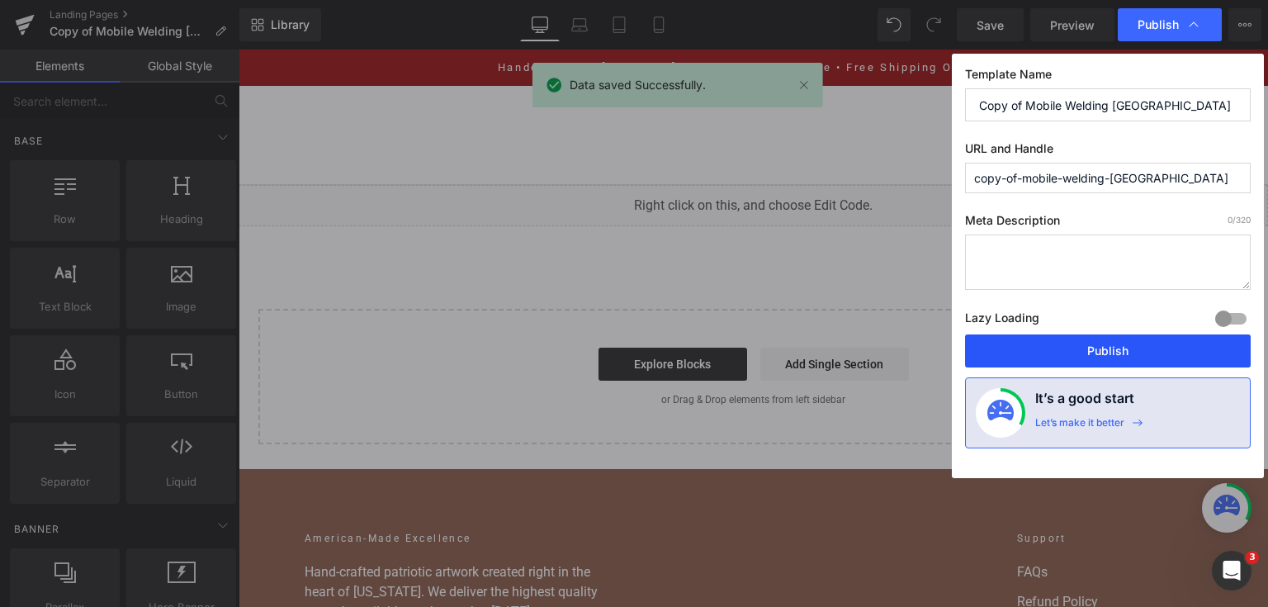
click at [1074, 343] on button "Publish" at bounding box center [1108, 350] width 286 height 33
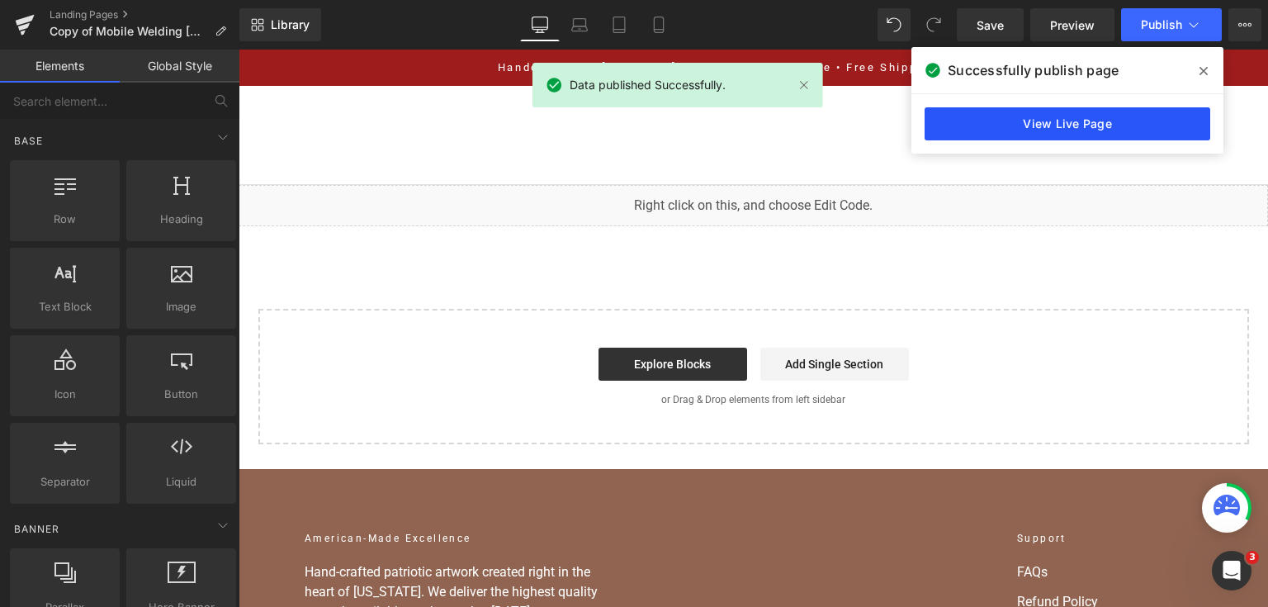
click at [1015, 130] on link "View Live Page" at bounding box center [1068, 123] width 286 height 33
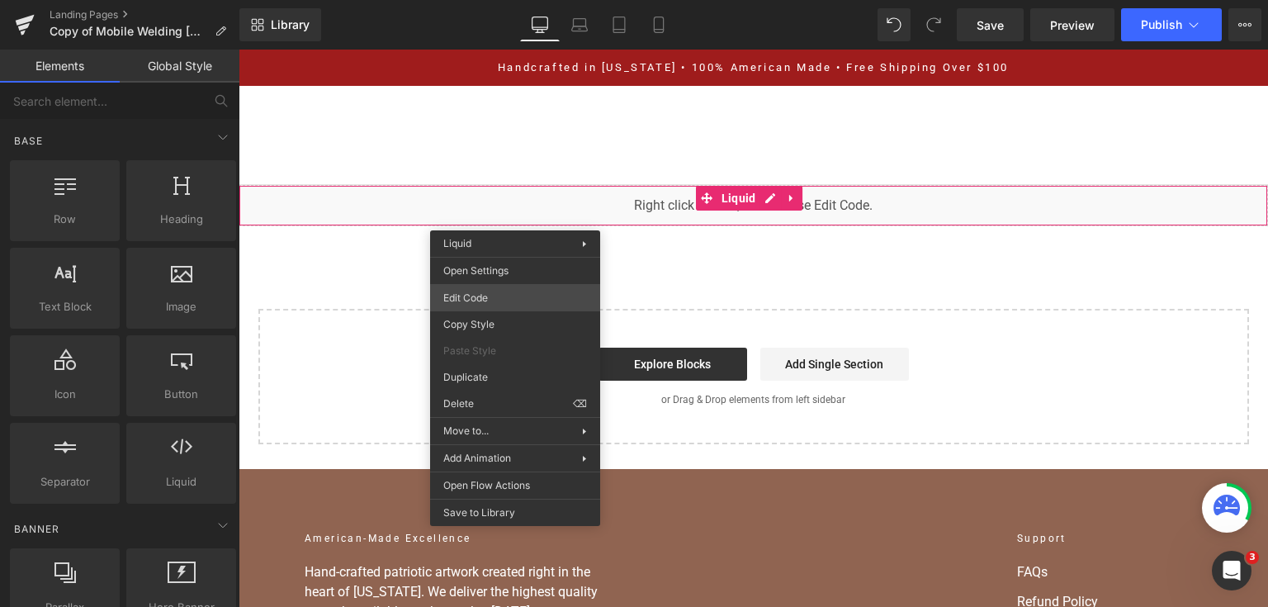
click at [525, 0] on div "You are previewing how the will restyle your page. You can not edit Elements in…" at bounding box center [634, 0] width 1268 height 0
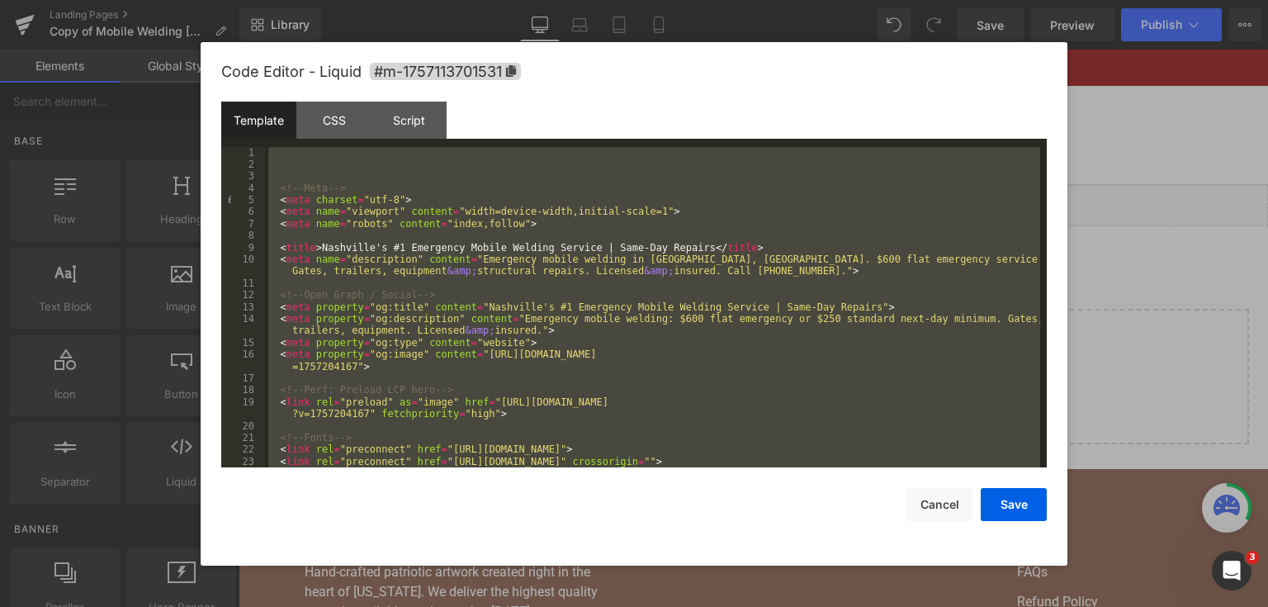
click at [1120, 262] on div at bounding box center [634, 303] width 1268 height 607
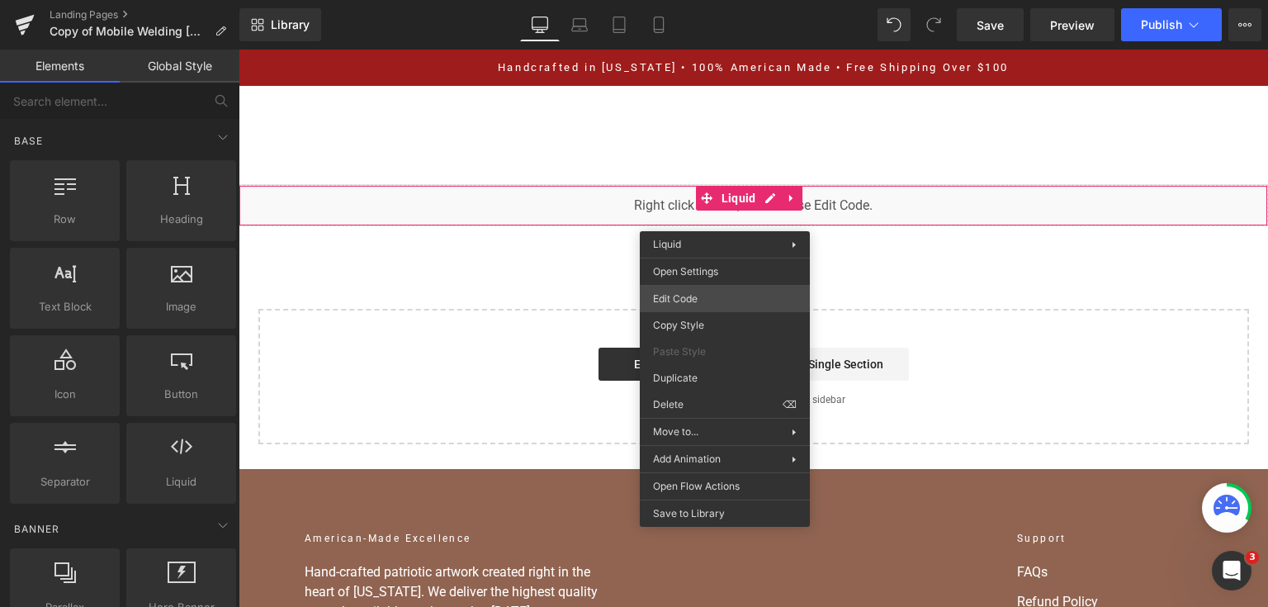
click at [717, 0] on div "You are previewing how the will restyle your page. You can not edit Elements in…" at bounding box center [634, 0] width 1268 height 0
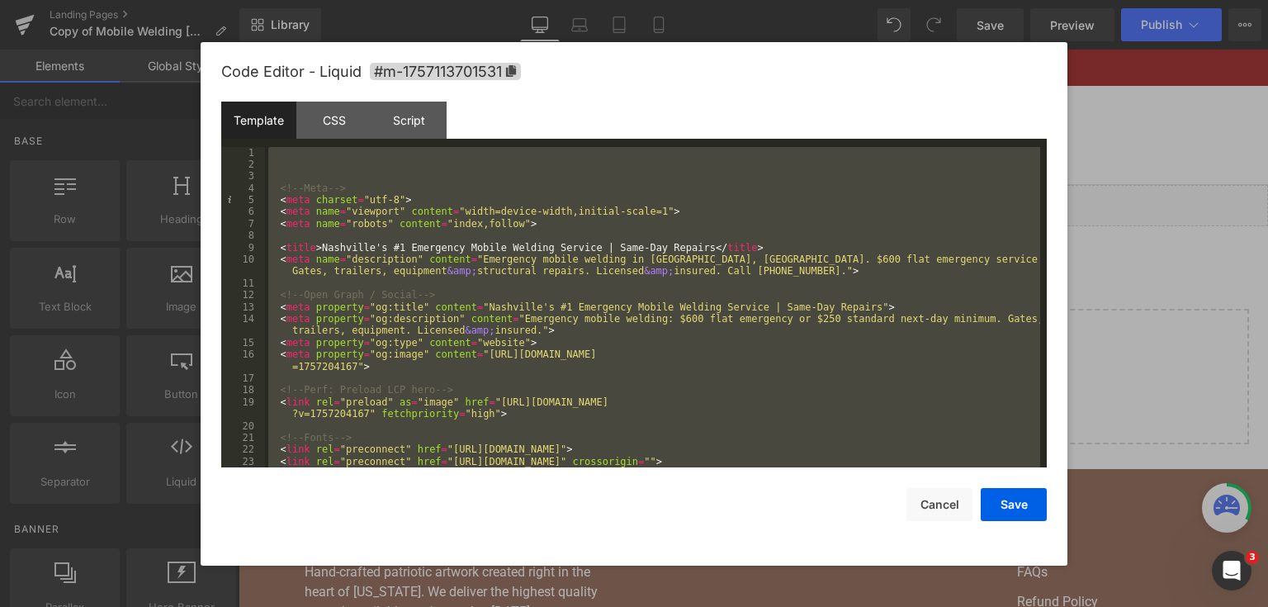
scroll to position [8181, 0]
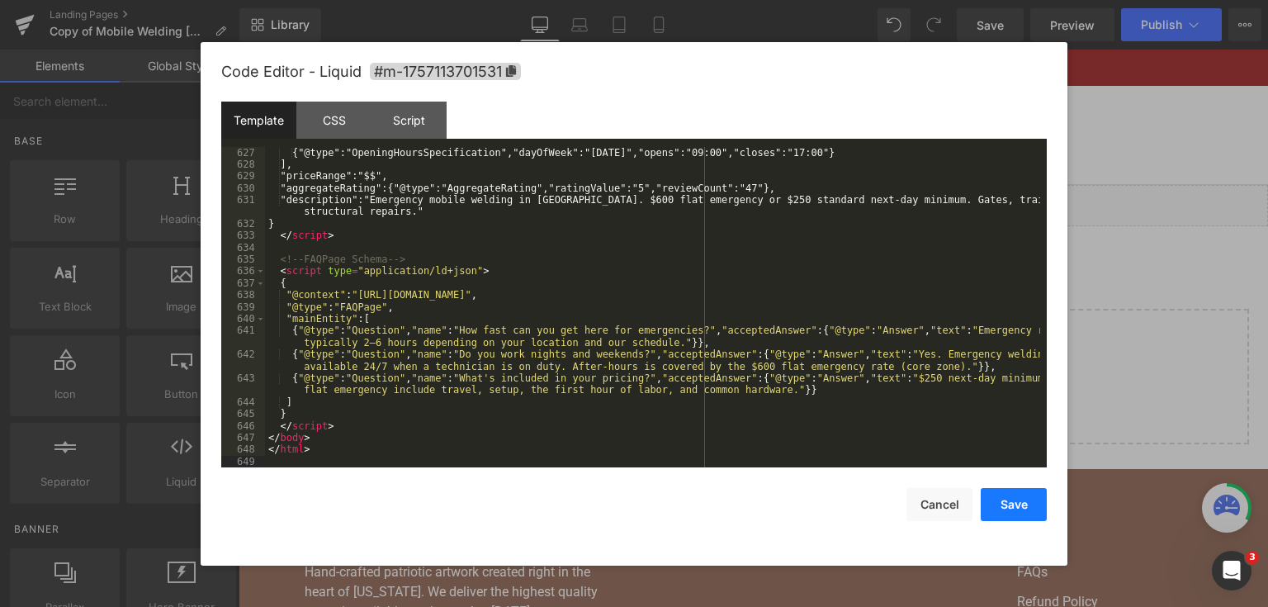
drag, startPoint x: 1025, startPoint y: 500, endPoint x: 795, endPoint y: 50, distance: 504.5
click at [1025, 500] on button "Save" at bounding box center [1014, 504] width 66 height 33
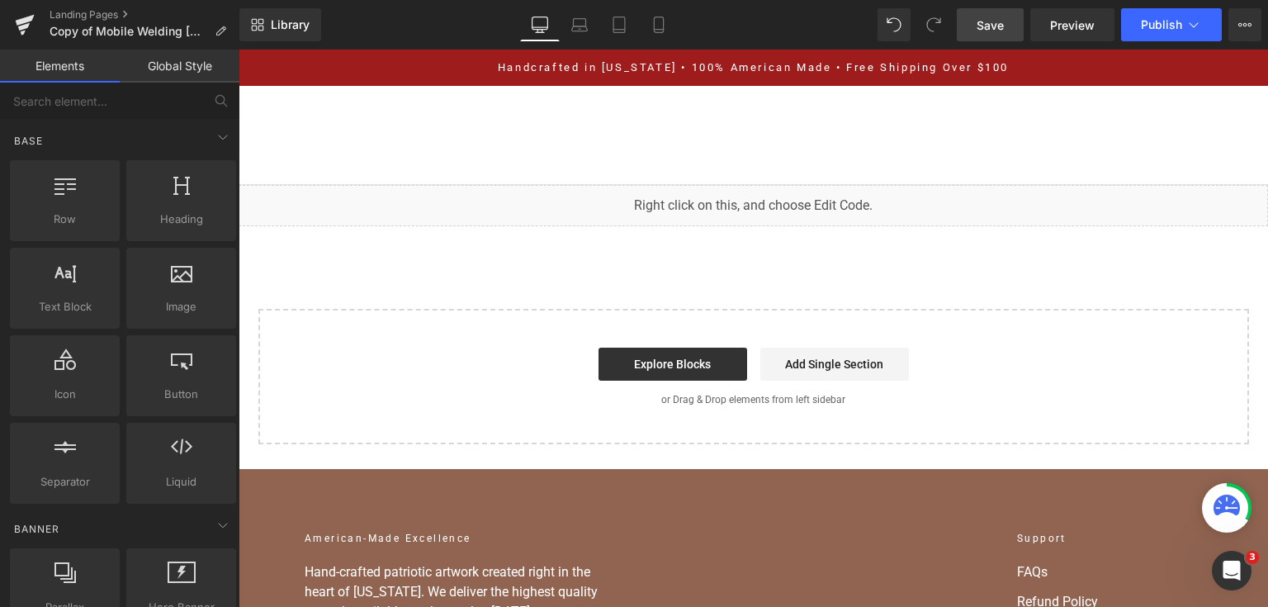
click at [982, 26] on span "Save" at bounding box center [990, 25] width 27 height 17
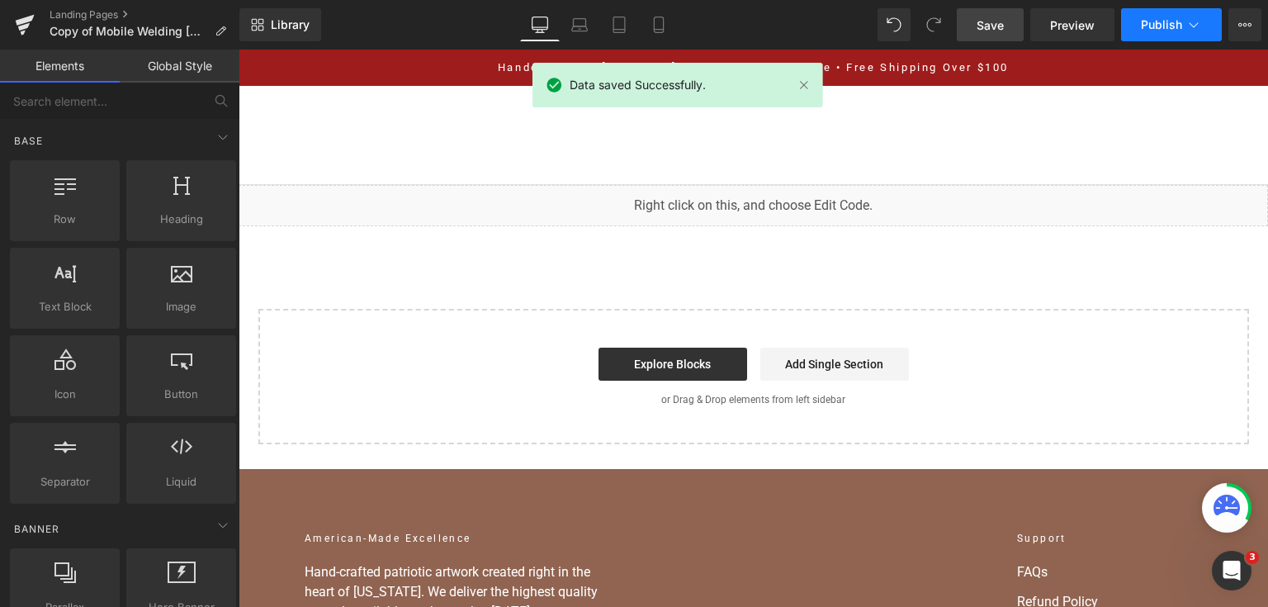
click at [1159, 31] on button "Publish" at bounding box center [1171, 24] width 101 height 33
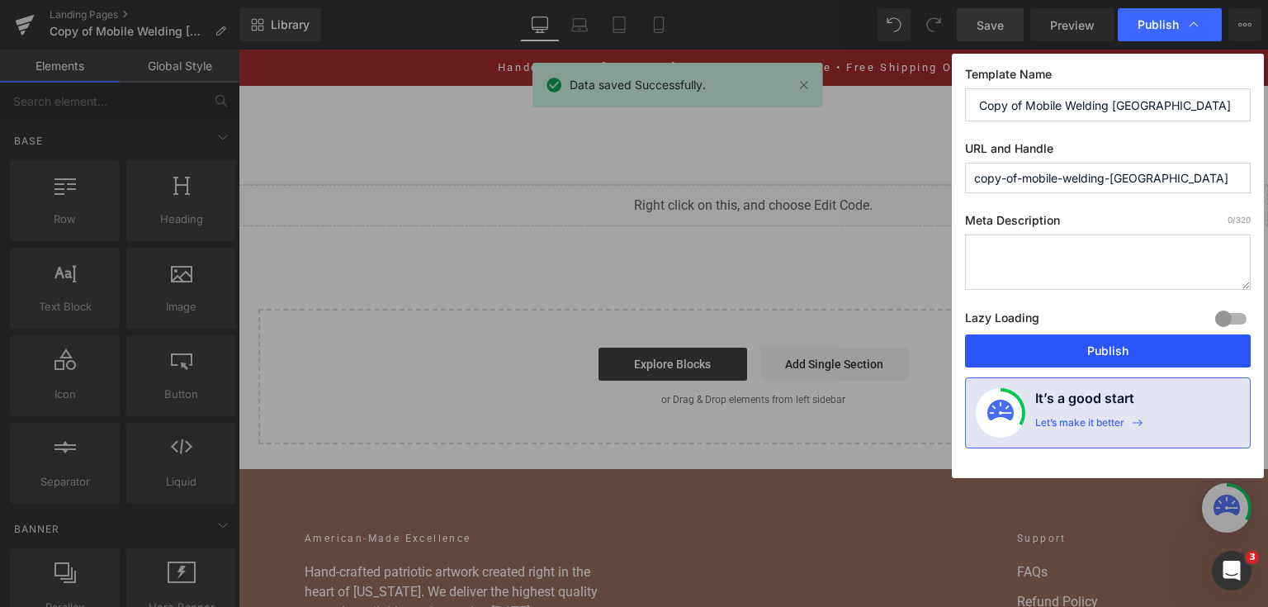
click at [1101, 350] on button "Publish" at bounding box center [1108, 350] width 286 height 33
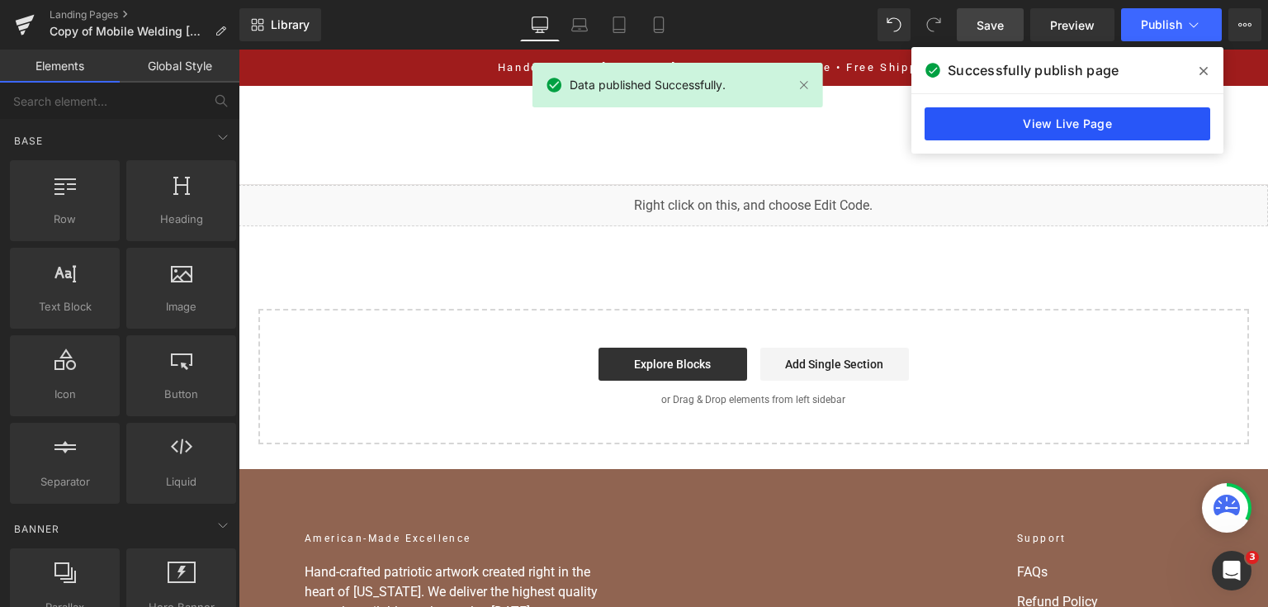
click at [1163, 128] on link "View Live Page" at bounding box center [1068, 123] width 286 height 33
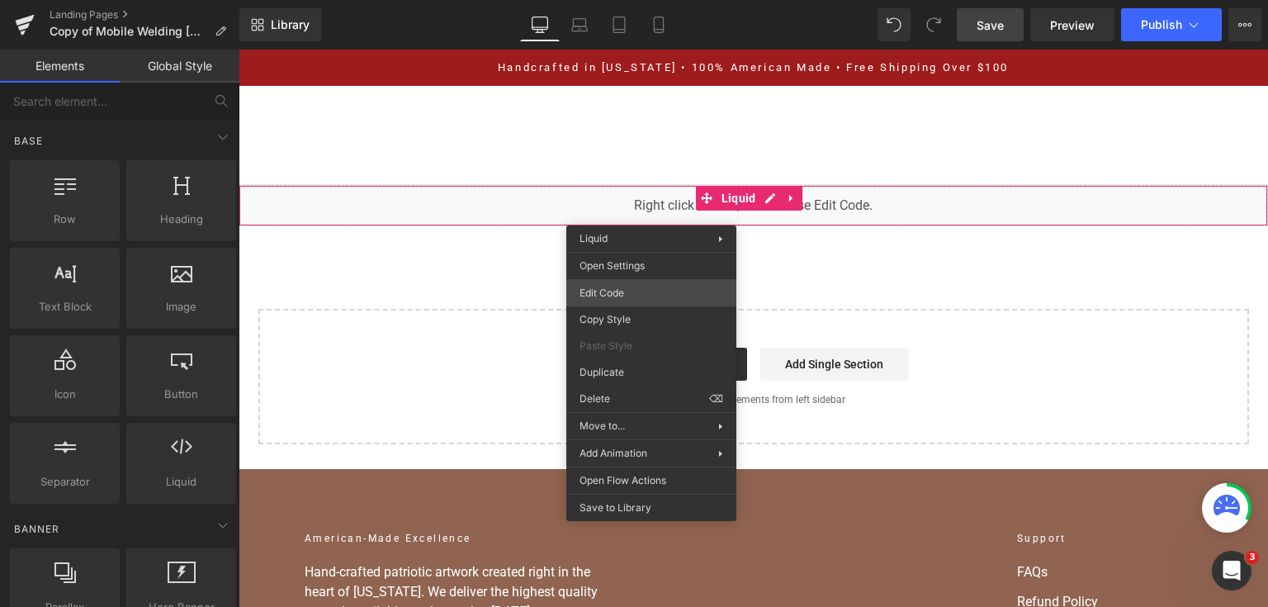
click at [661, 0] on div "You are previewing how the will restyle your page. You can not edit Elements in…" at bounding box center [634, 0] width 1268 height 0
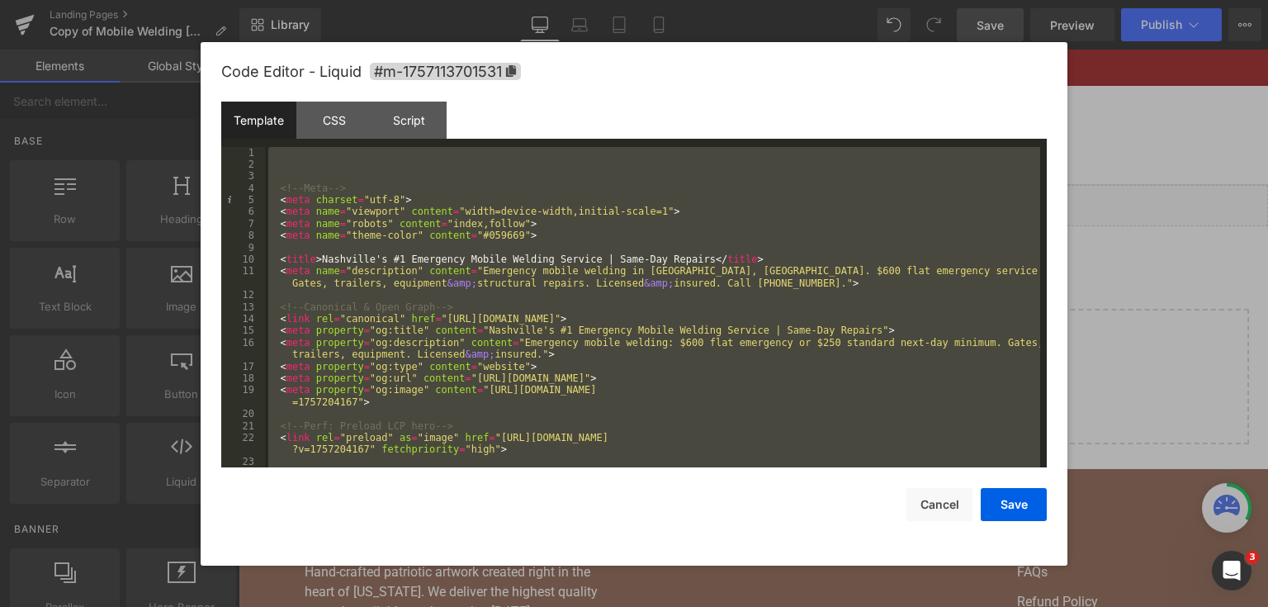
click at [1110, 311] on div at bounding box center [634, 303] width 1268 height 607
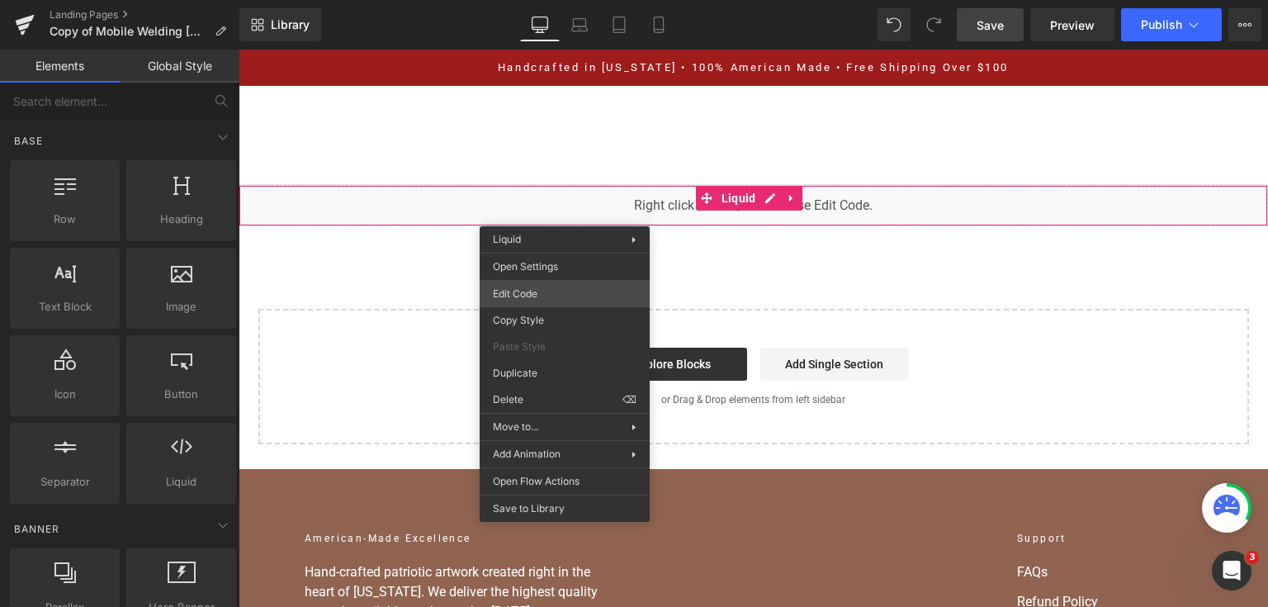
click at [560, 0] on div "You are previewing how the will restyle your page. You can not edit Elements in…" at bounding box center [634, 0] width 1268 height 0
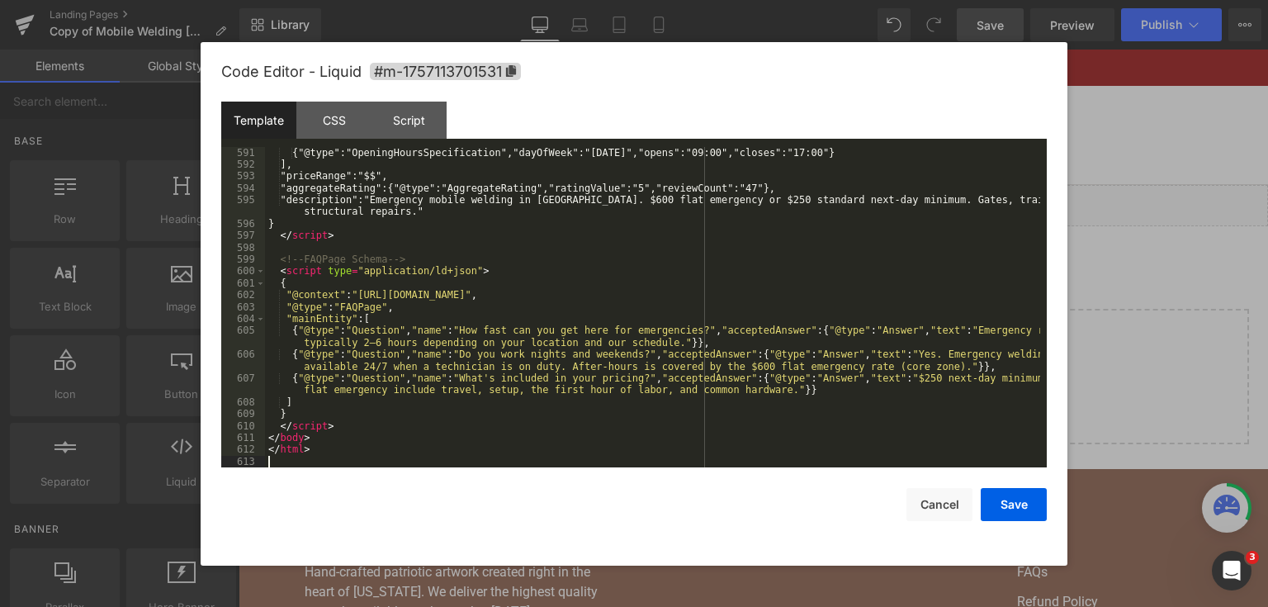
scroll to position [7717, 0]
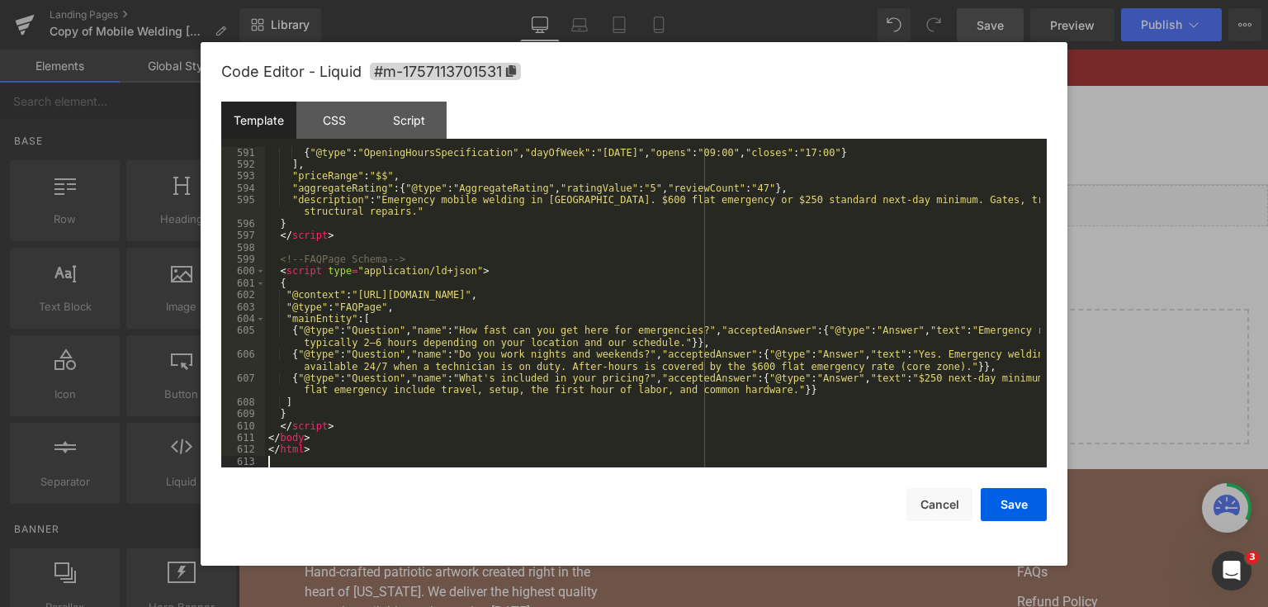
click at [979, 515] on div "Save Cancel" at bounding box center [634, 494] width 826 height 54
click at [992, 506] on button "Save" at bounding box center [1014, 504] width 66 height 33
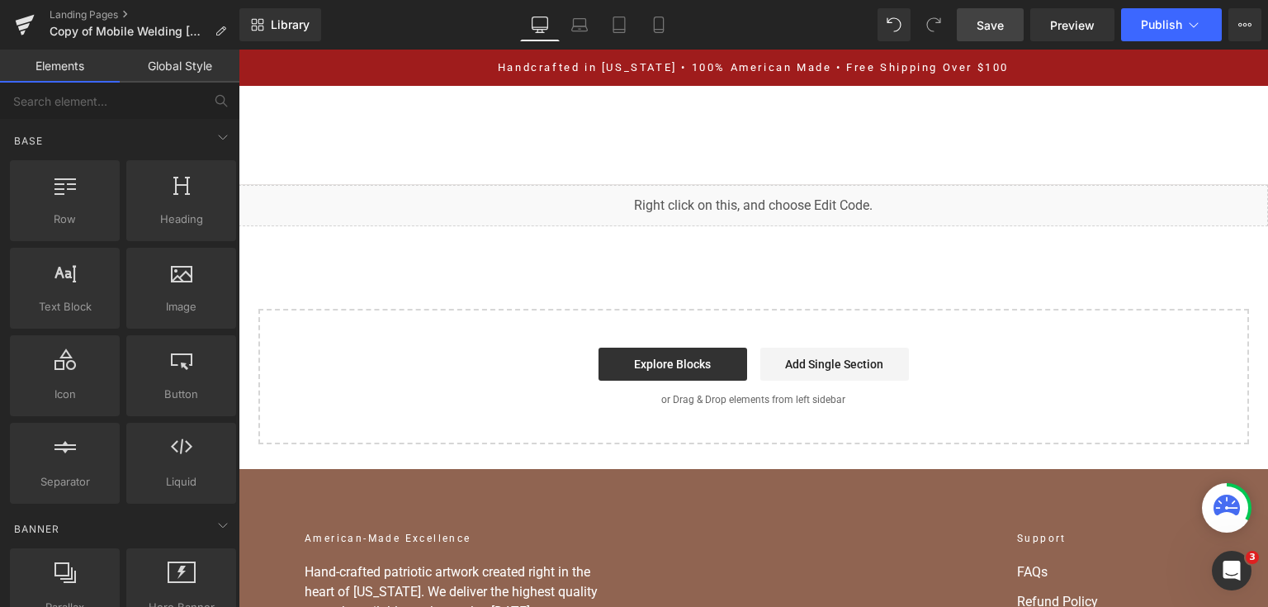
click at [984, 21] on span "Save" at bounding box center [990, 25] width 27 height 17
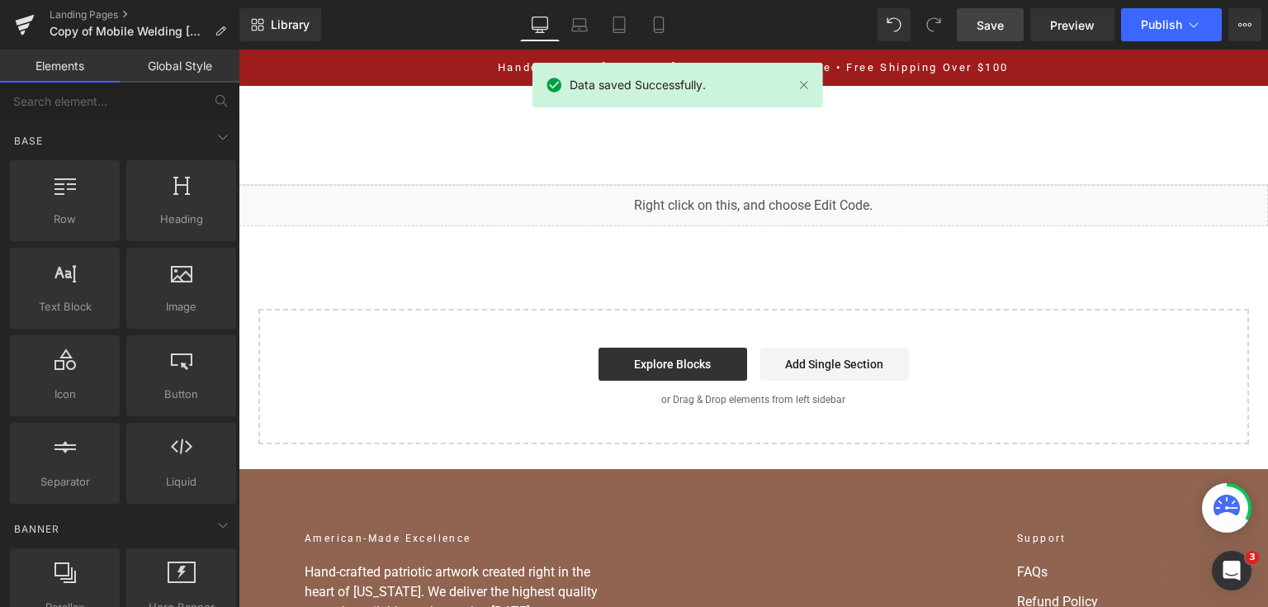
click at [1172, 41] on div "Library Desktop Desktop Laptop Tablet Mobile Save Preview Publish Scheduled Vie…" at bounding box center [753, 25] width 1029 height 50
click at [1168, 34] on button "Publish" at bounding box center [1171, 24] width 101 height 33
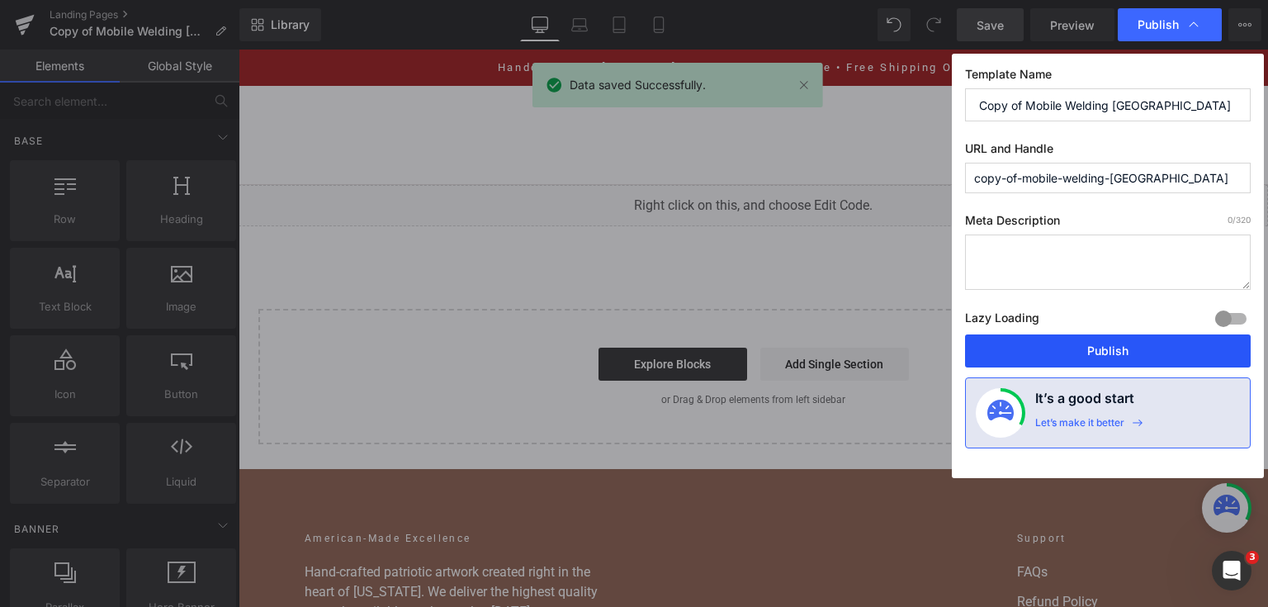
click at [1127, 335] on button "Publish" at bounding box center [1108, 350] width 286 height 33
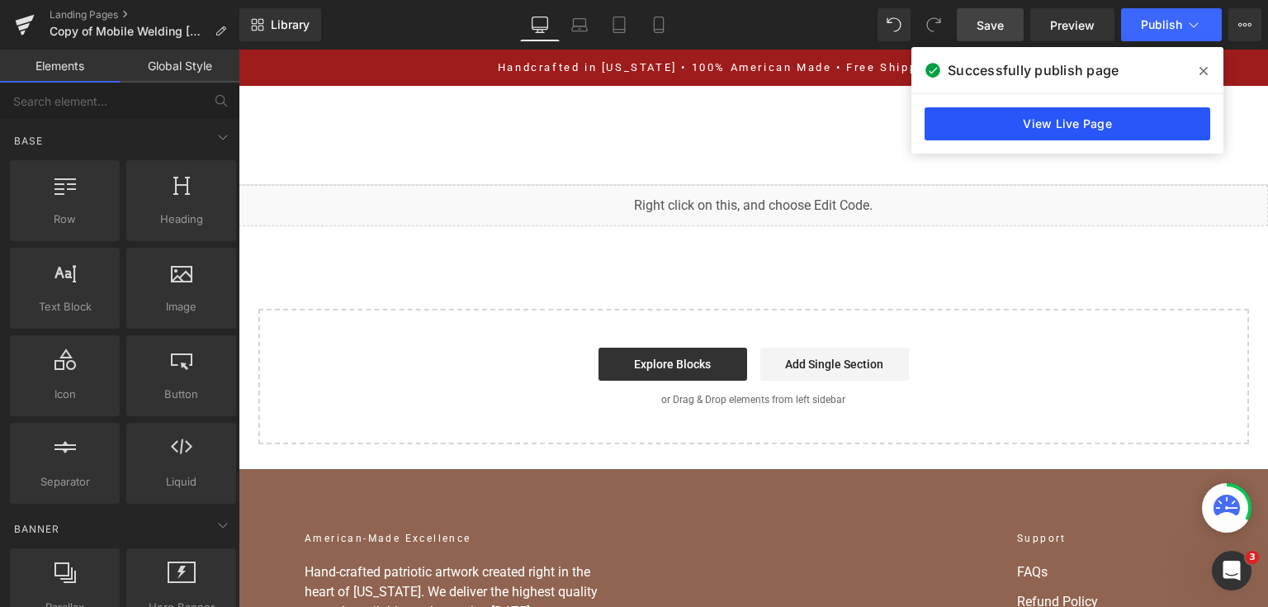
click at [1110, 135] on link "View Live Page" at bounding box center [1068, 123] width 286 height 33
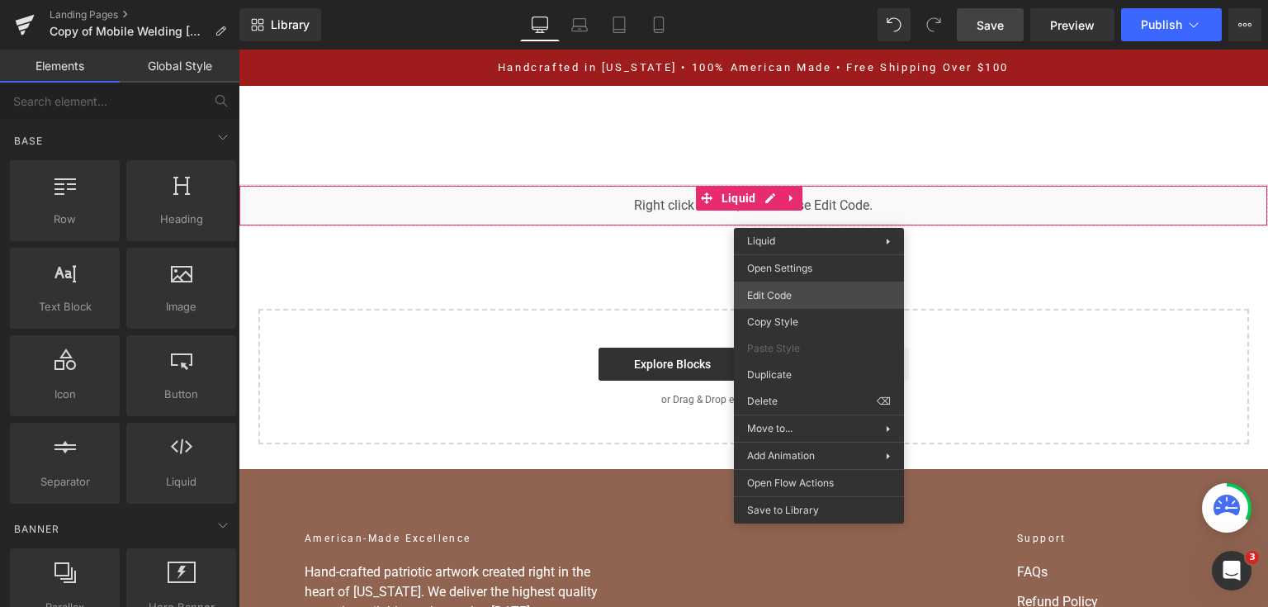
click at [797, 0] on div "You are previewing how the will restyle your page. You can not edit Elements in…" at bounding box center [634, 0] width 1268 height 0
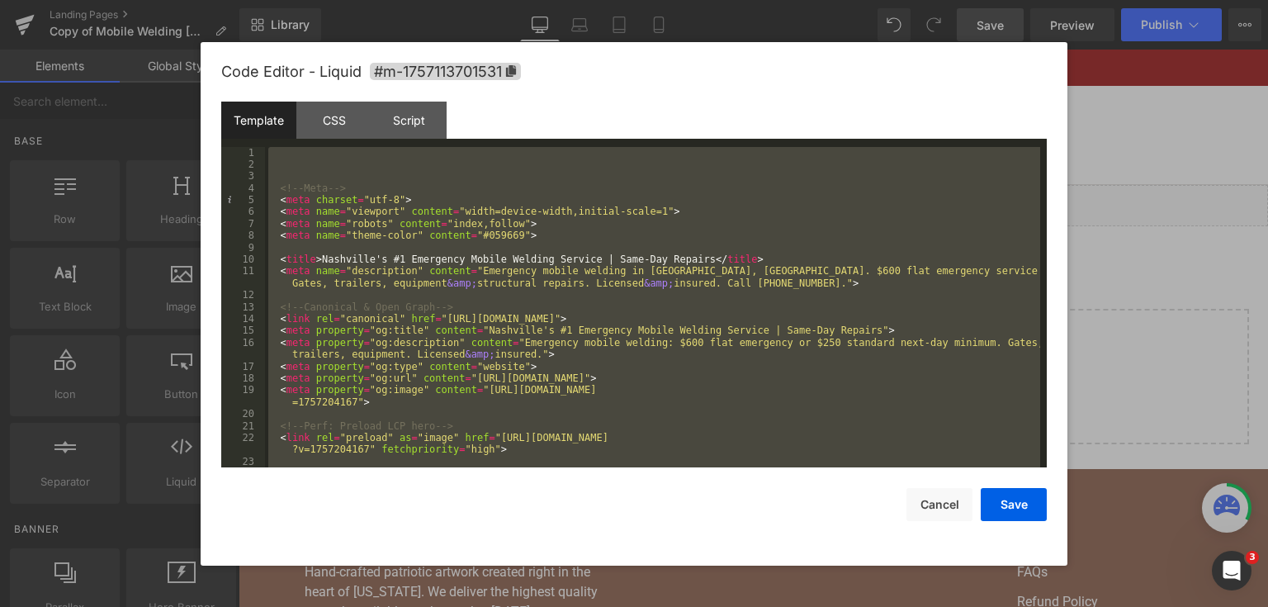
click at [1219, 197] on div at bounding box center [634, 303] width 1268 height 607
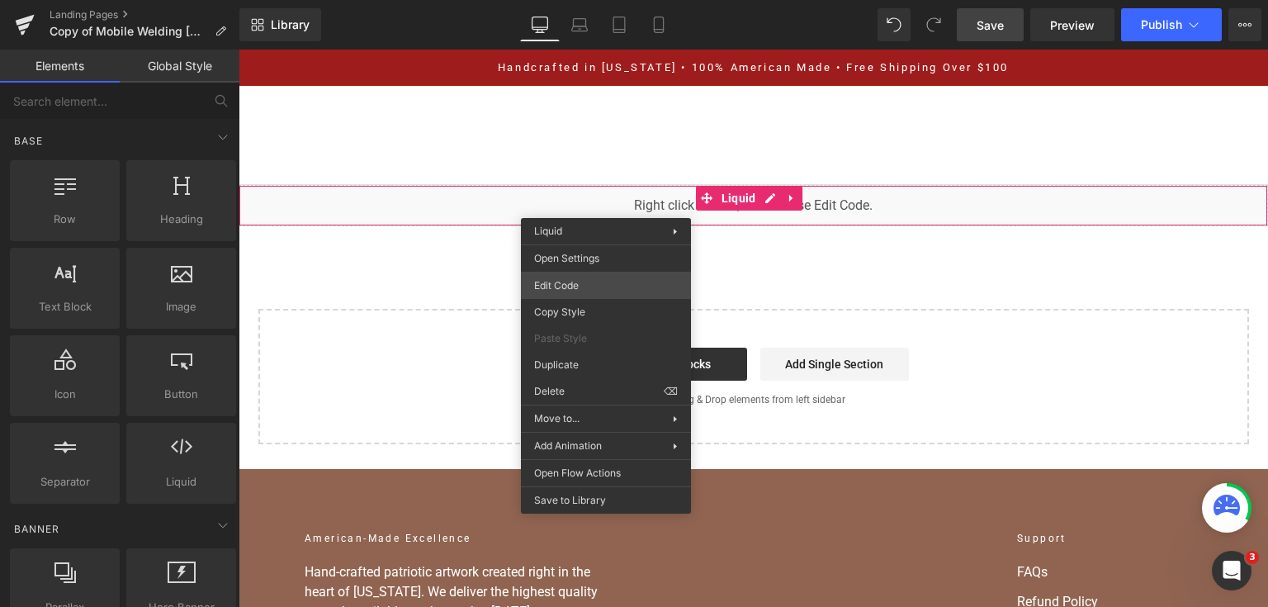
click at [610, 0] on div "You are previewing how the will restyle your page. You can not edit Elements in…" at bounding box center [634, 0] width 1268 height 0
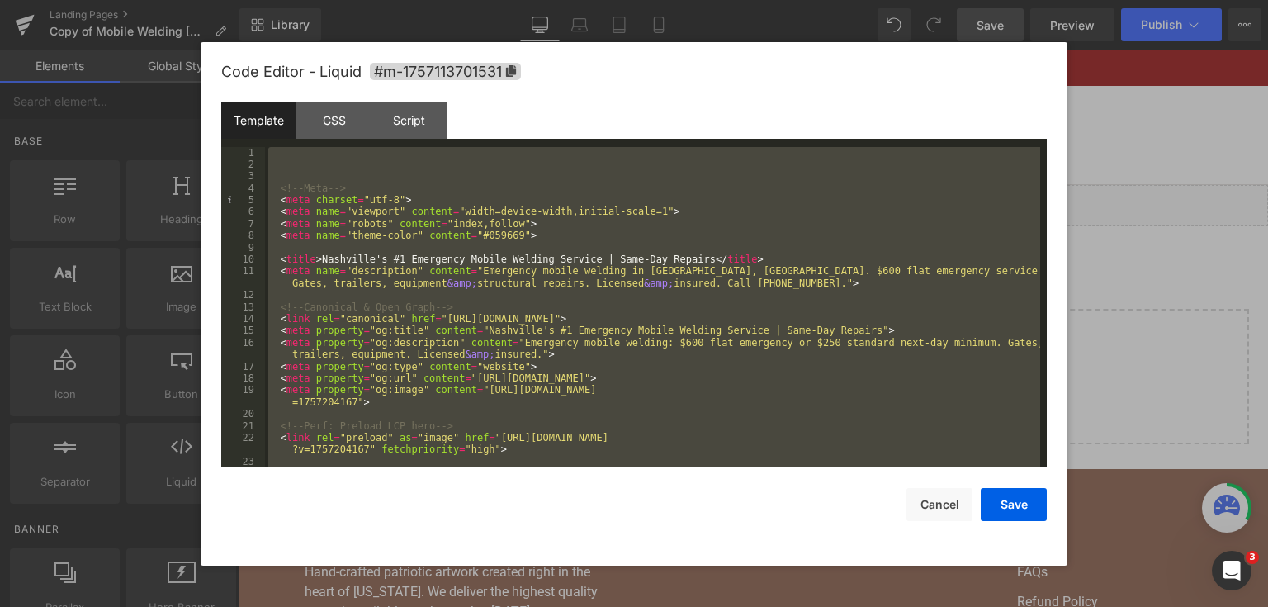
scroll to position [9905, 0]
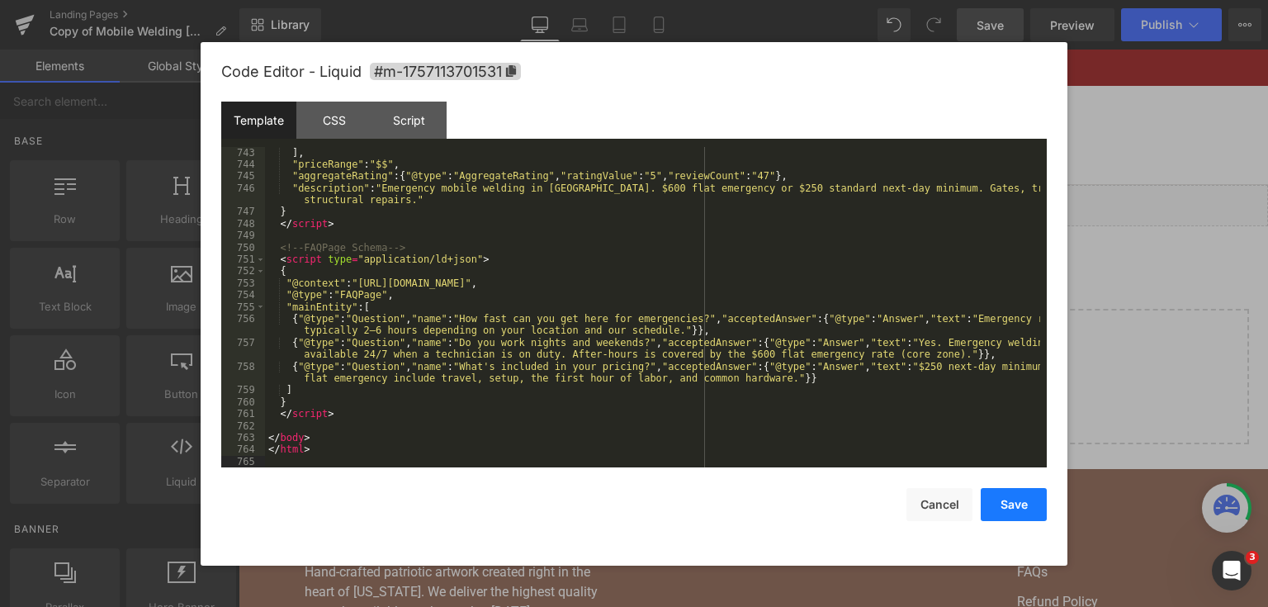
click at [1010, 515] on button "Save" at bounding box center [1014, 504] width 66 height 33
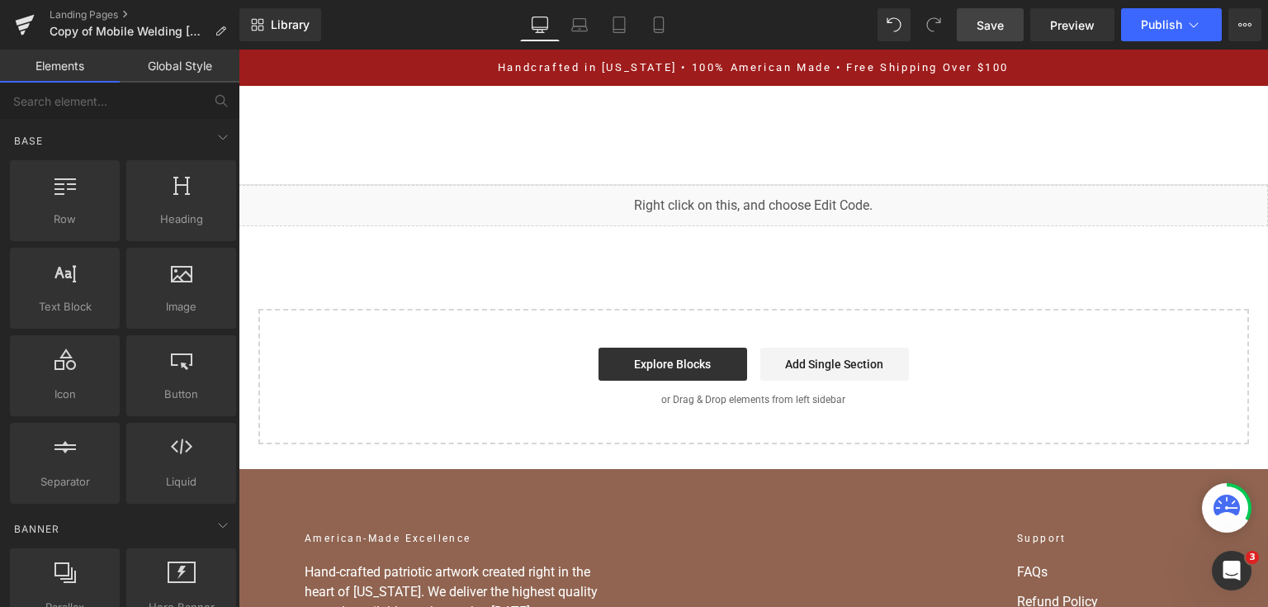
click at [990, 17] on span "Save" at bounding box center [990, 25] width 27 height 17
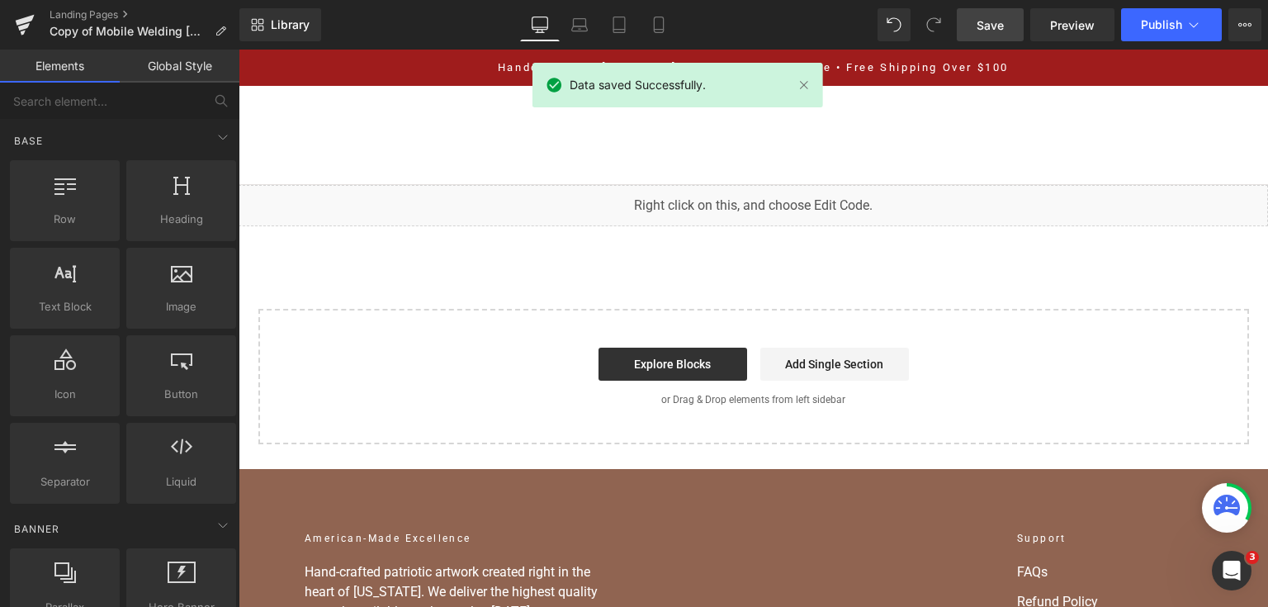
click at [1135, 43] on div "Library Desktop Desktop Laptop Tablet Mobile Save Preview Publish Scheduled Vie…" at bounding box center [753, 25] width 1029 height 50
click at [1140, 40] on button "Publish" at bounding box center [1171, 24] width 101 height 33
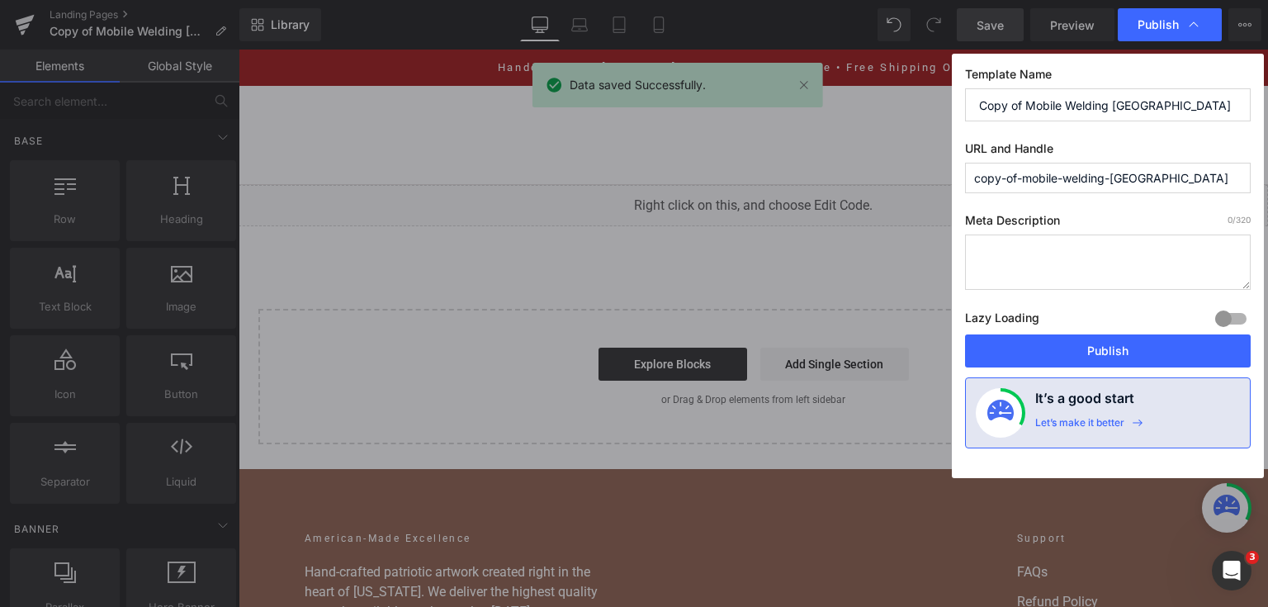
click at [1166, 332] on div "Lazy Loading Build Upgrade plan to unlock" at bounding box center [1108, 320] width 286 height 27
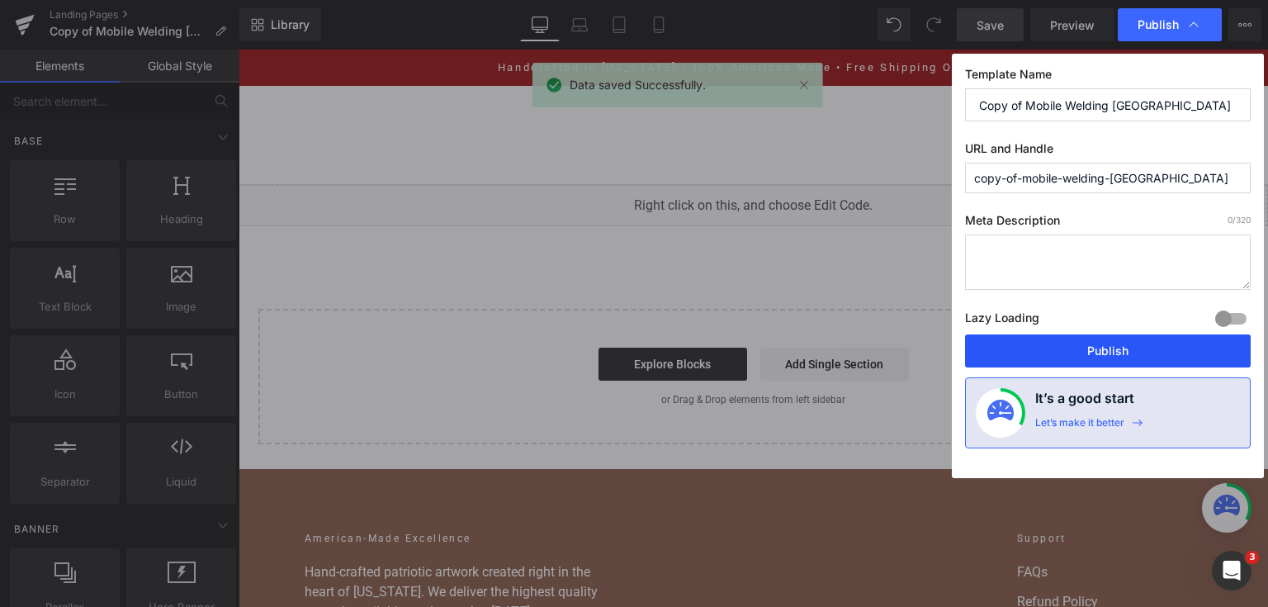
click at [1164, 345] on button "Publish" at bounding box center [1108, 350] width 286 height 33
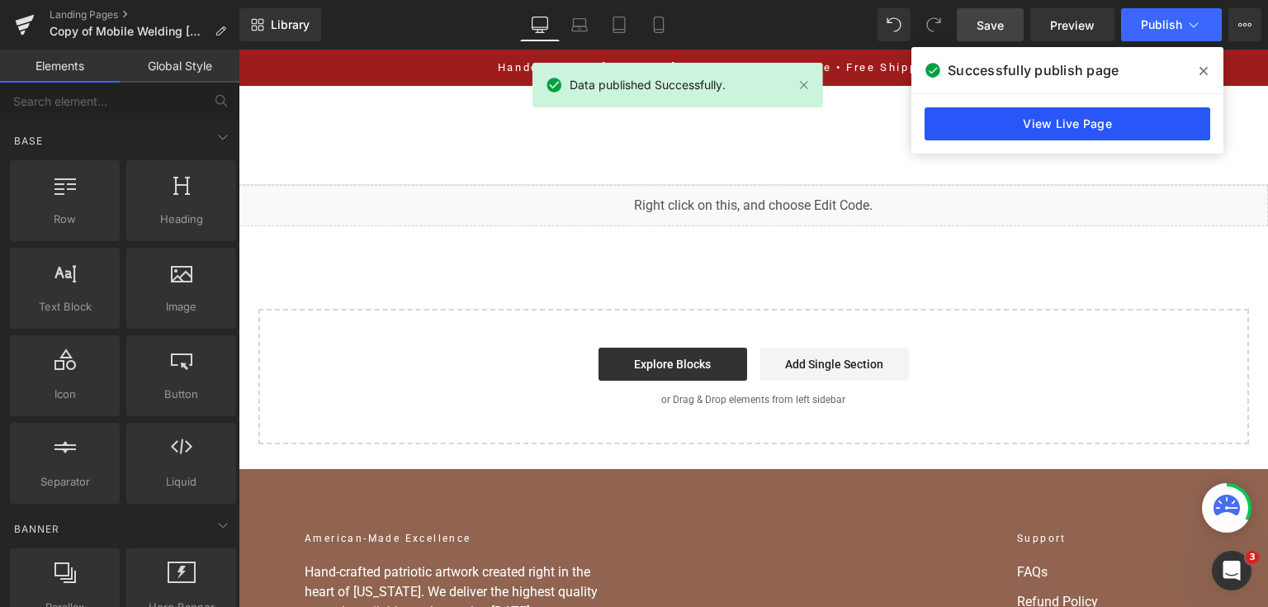
click at [1140, 123] on link "View Live Page" at bounding box center [1068, 123] width 286 height 33
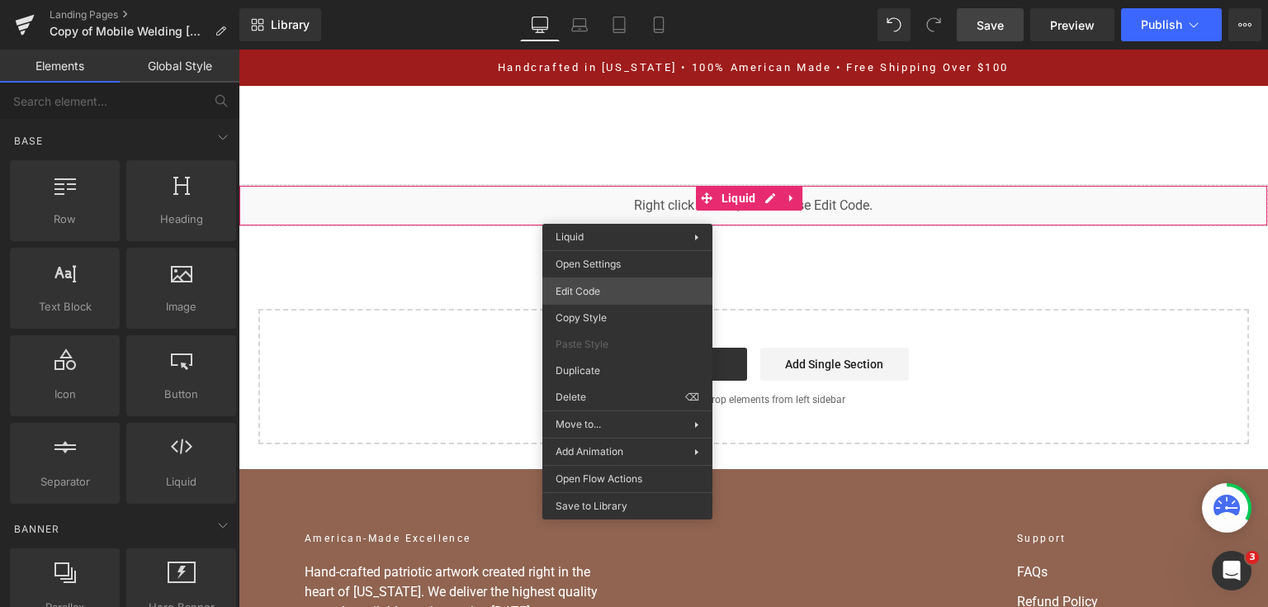
click at [621, 0] on div "You are previewing how the will restyle your page. You can not edit Elements in…" at bounding box center [634, 0] width 1268 height 0
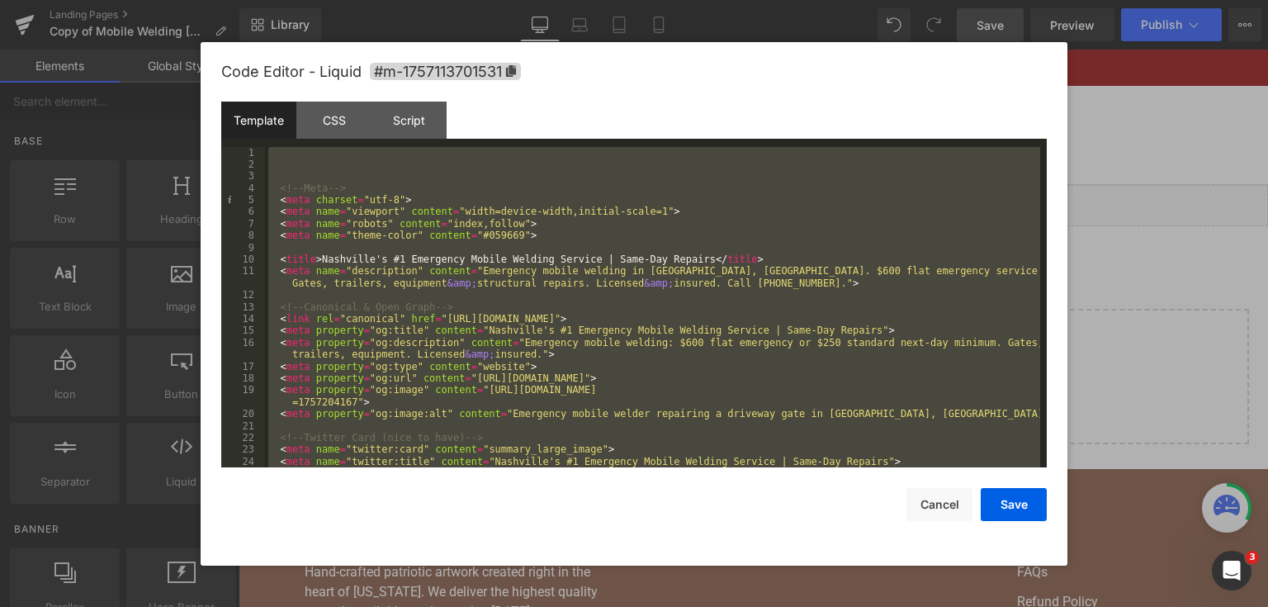
click at [1147, 223] on div at bounding box center [634, 303] width 1268 height 607
